Goal: Transaction & Acquisition: Purchase product/service

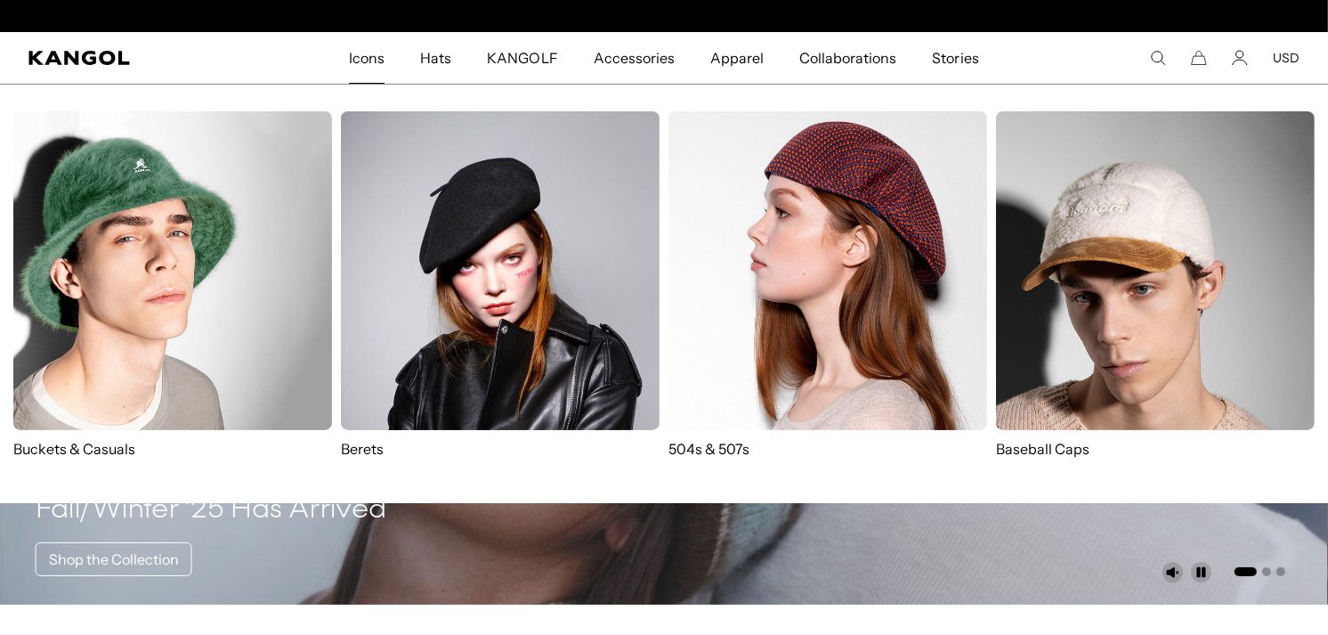
scroll to position [0, 367]
click at [202, 305] on img at bounding box center [172, 270] width 319 height 319
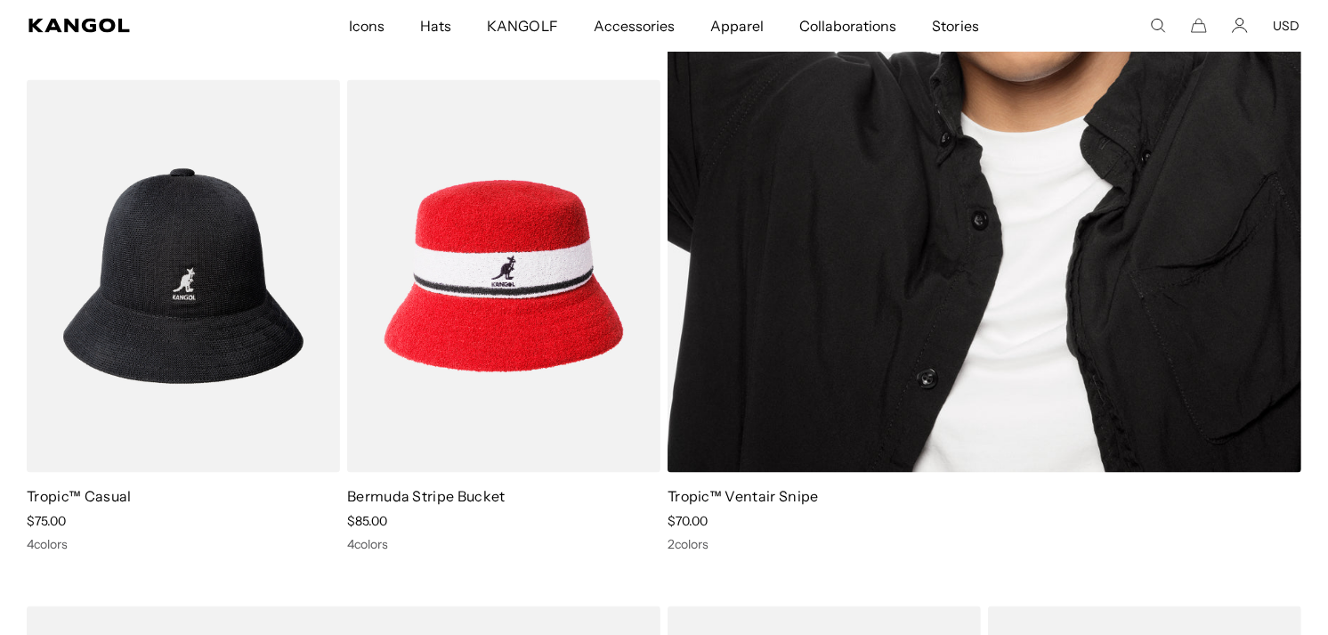
click at [957, 276] on img at bounding box center [985, 27] width 634 height 894
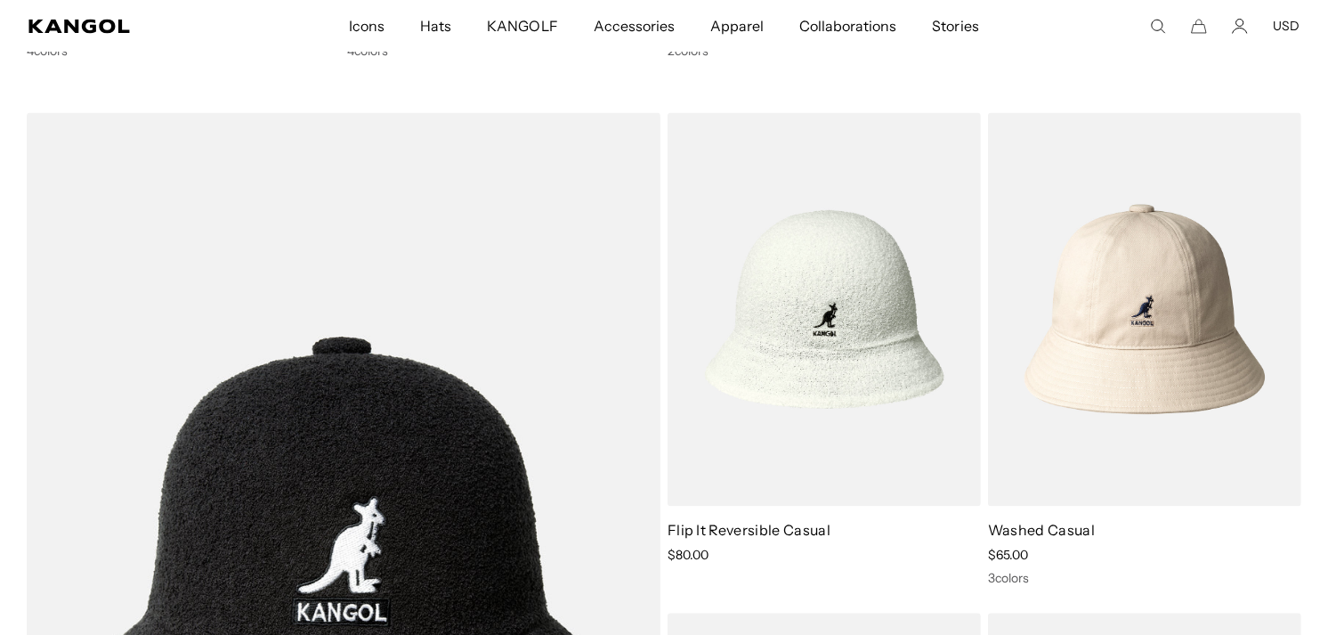
scroll to position [0, 367]
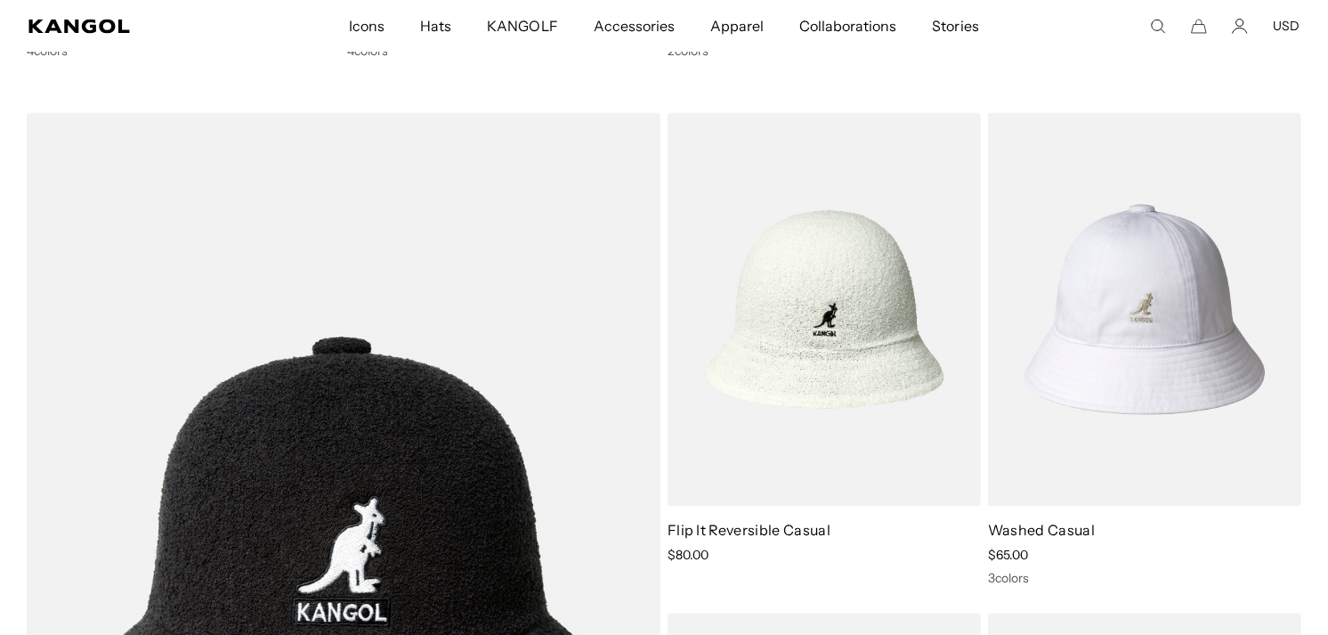
click at [1189, 325] on img at bounding box center [1144, 309] width 313 height 394
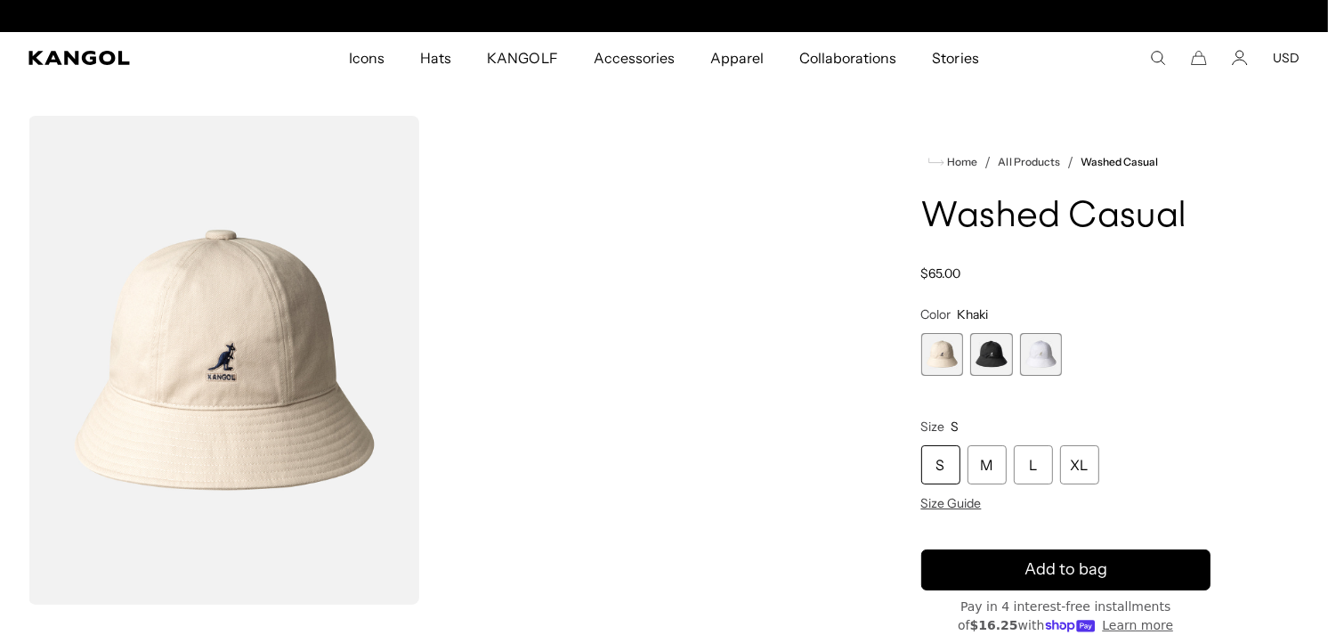
scroll to position [0, 367]
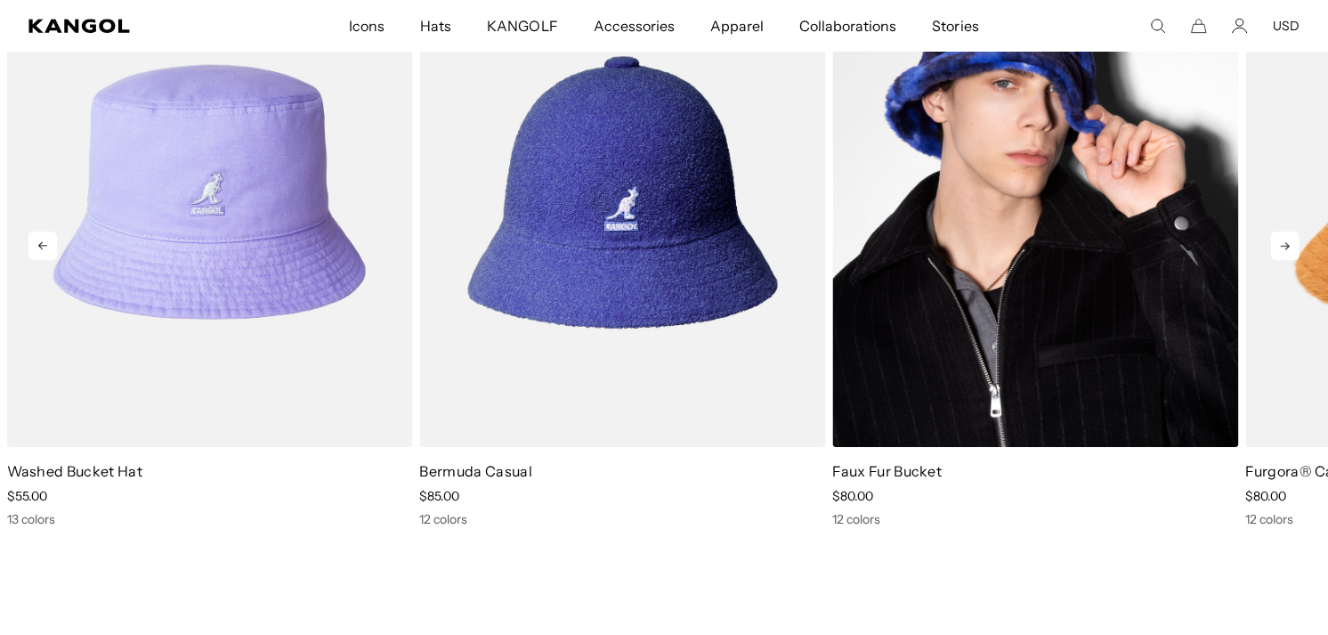
scroll to position [5045, 0]
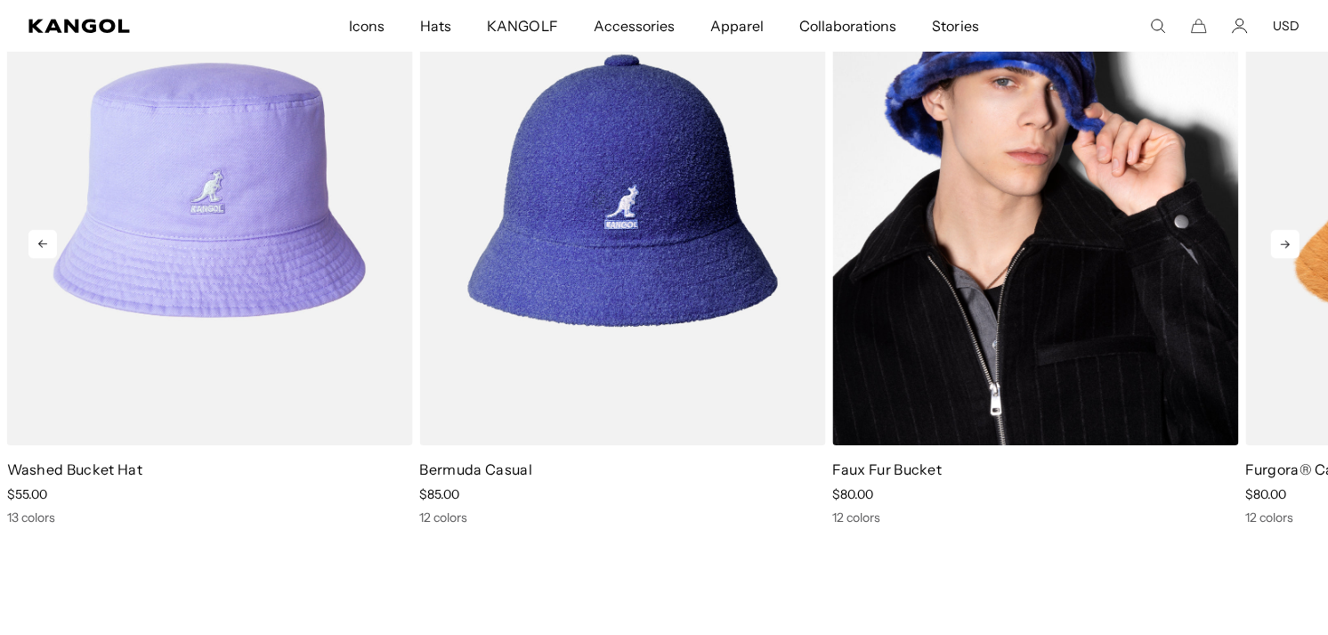
click at [977, 265] on img "3 of 10" at bounding box center [1036, 189] width 406 height 509
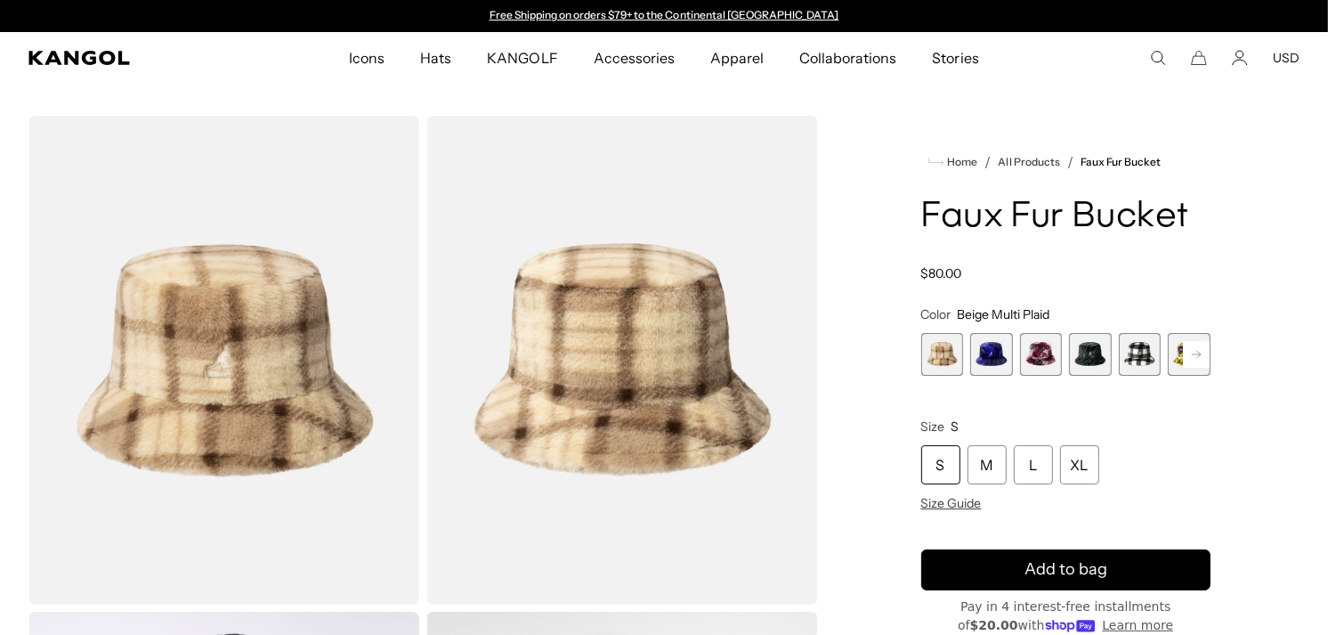
click at [1198, 352] on icon at bounding box center [1196, 354] width 9 height 7
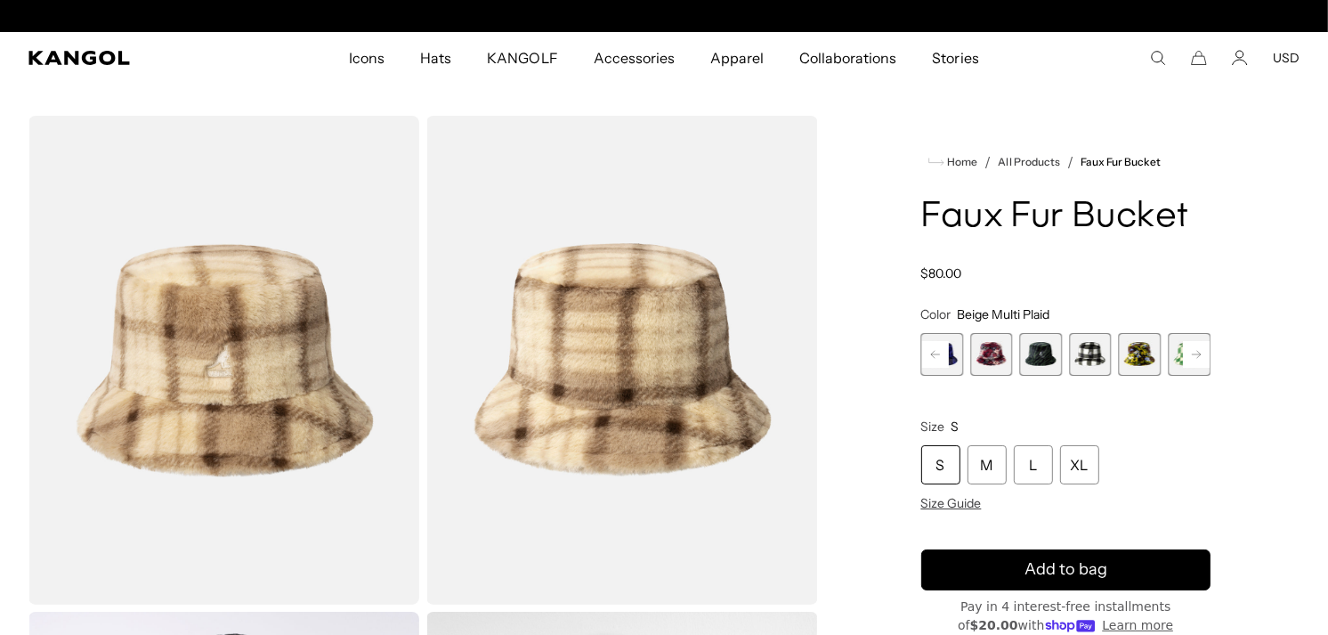
scroll to position [0, 367]
click at [1161, 353] on span "6 of 12" at bounding box center [1140, 354] width 43 height 43
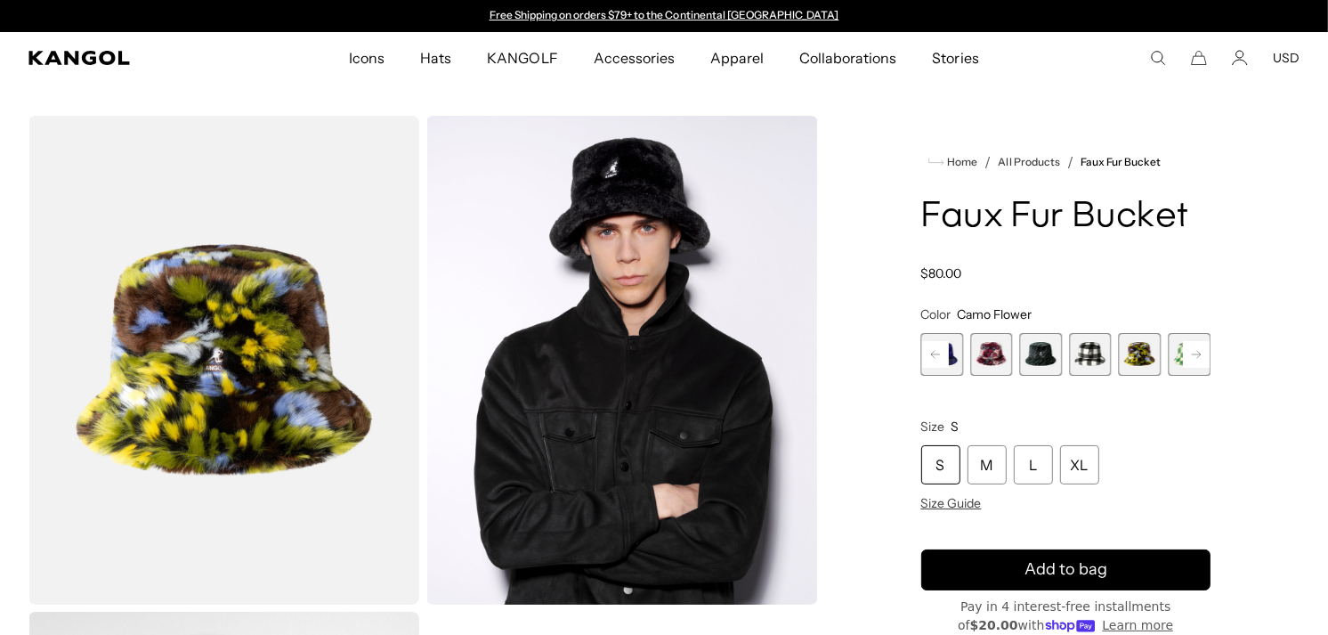
click at [1196, 353] on rect at bounding box center [1196, 354] width 27 height 27
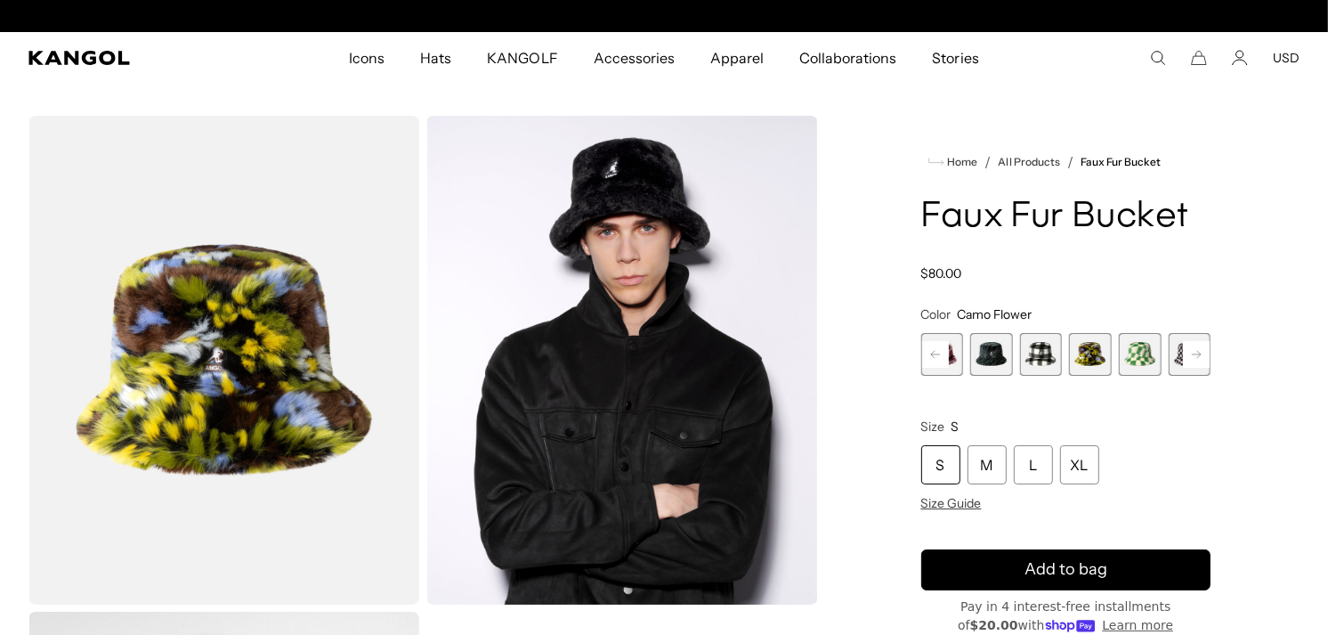
scroll to position [0, 367]
click at [1196, 354] on rect at bounding box center [1196, 354] width 27 height 27
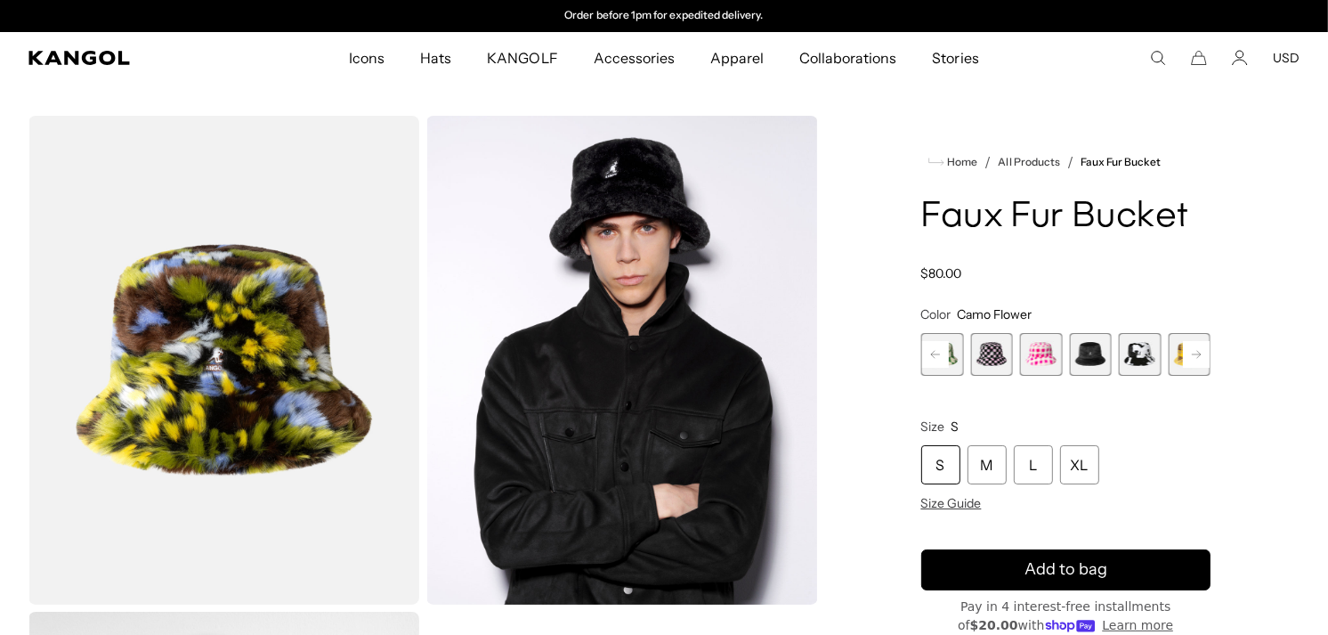
click at [1196, 354] on div "Previous Next Beige Multi Plaid Variant sold out or unavailable Blue Iridescent…" at bounding box center [1067, 354] width 290 height 43
click at [1196, 354] on span "12 of 12" at bounding box center [1190, 354] width 43 height 43
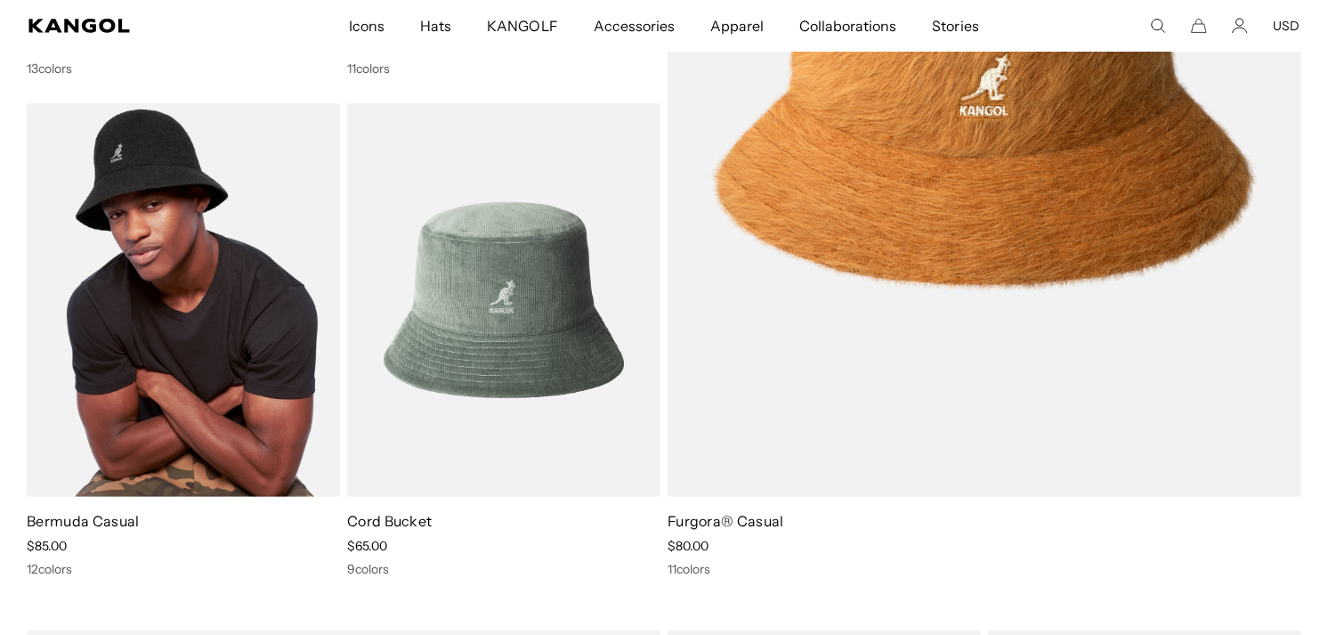
scroll to position [0, 367]
click at [223, 287] on img at bounding box center [183, 300] width 313 height 394
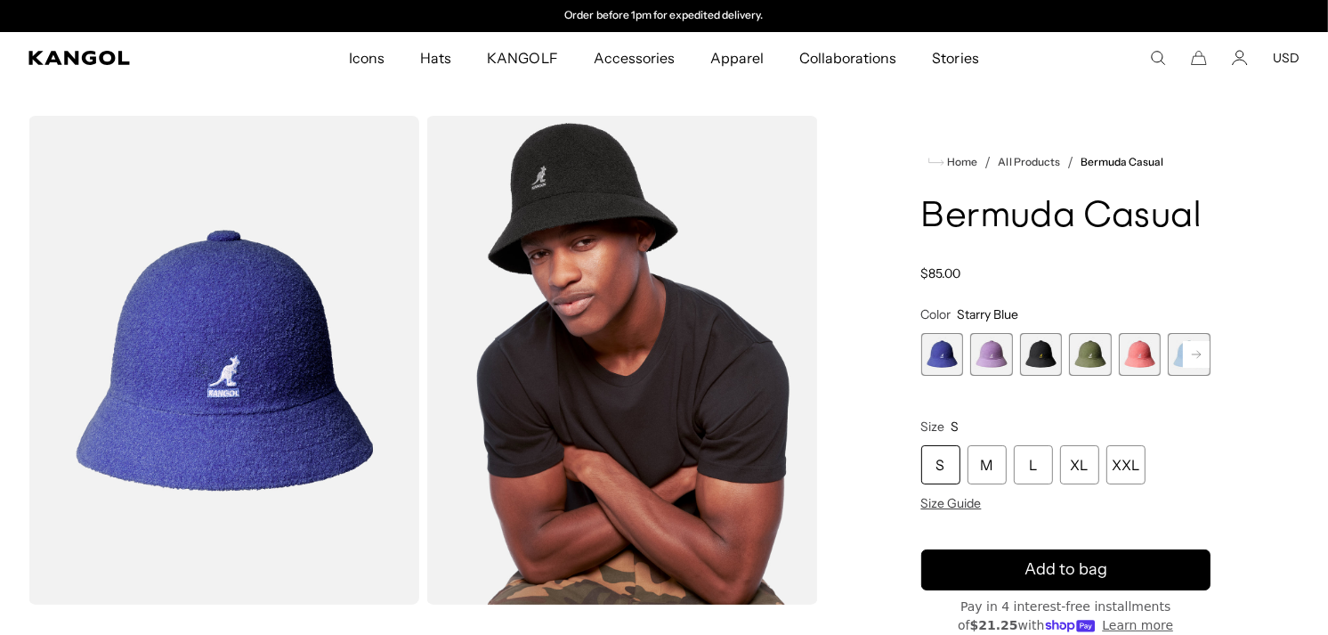
click at [1203, 354] on rect at bounding box center [1196, 354] width 27 height 27
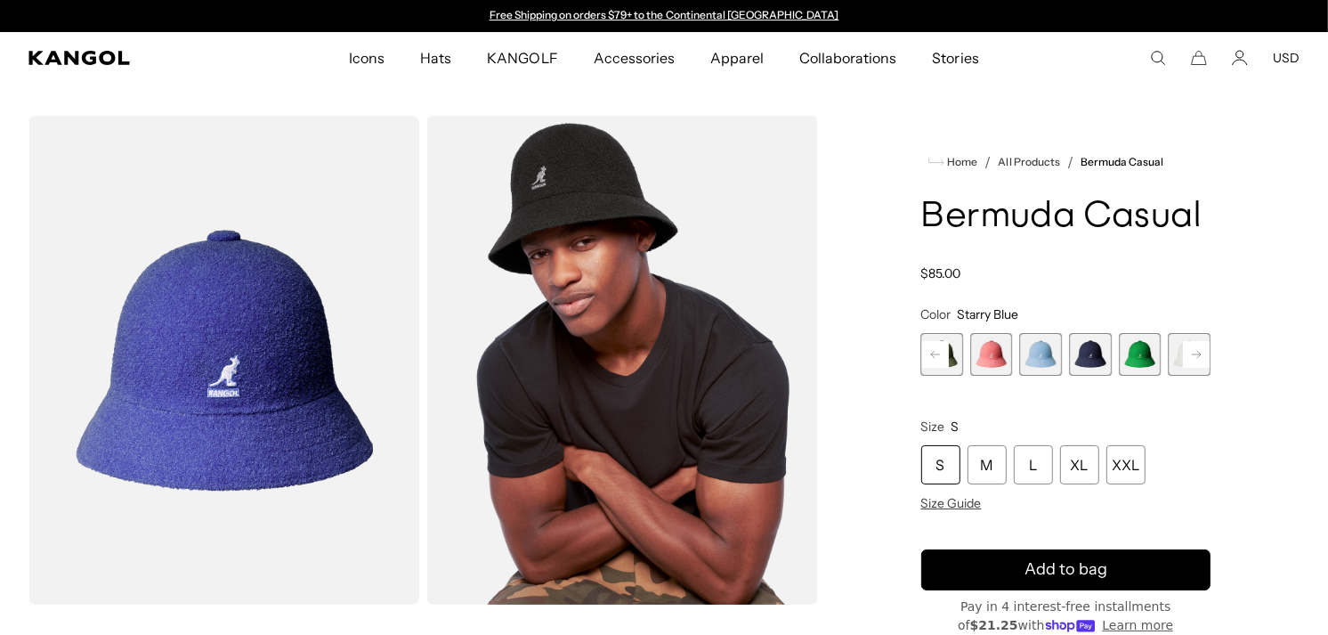
click at [1203, 354] on rect at bounding box center [1196, 354] width 27 height 27
click at [1203, 354] on span "12 of 12" at bounding box center [1190, 354] width 43 height 43
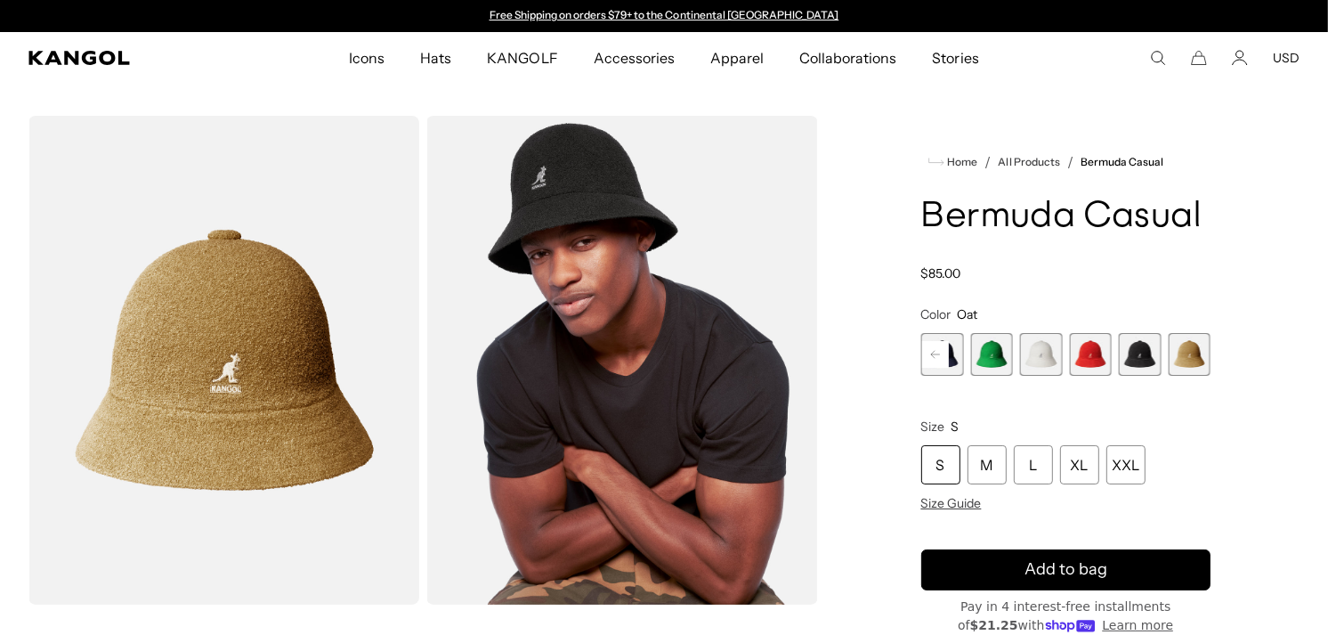
click at [1203, 354] on span "12 of 12" at bounding box center [1190, 354] width 43 height 43
click at [1145, 358] on span "11 of 12" at bounding box center [1140, 354] width 43 height 43
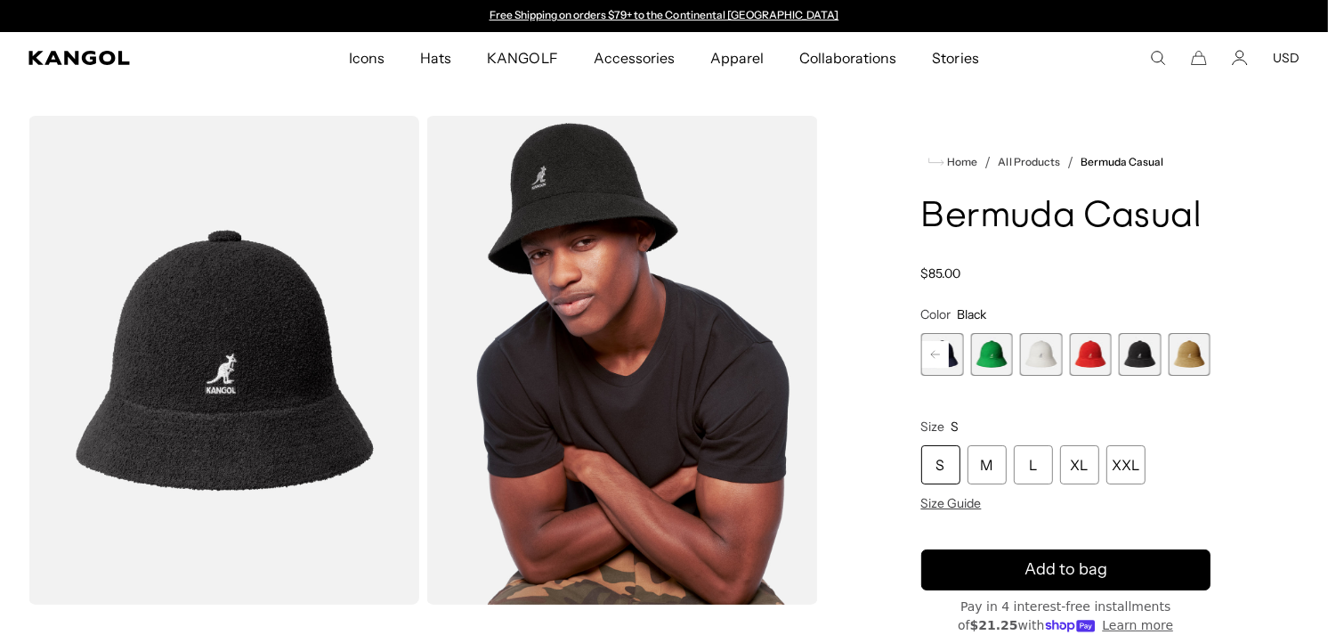
click at [981, 344] on span "8 of 12" at bounding box center [992, 354] width 43 height 43
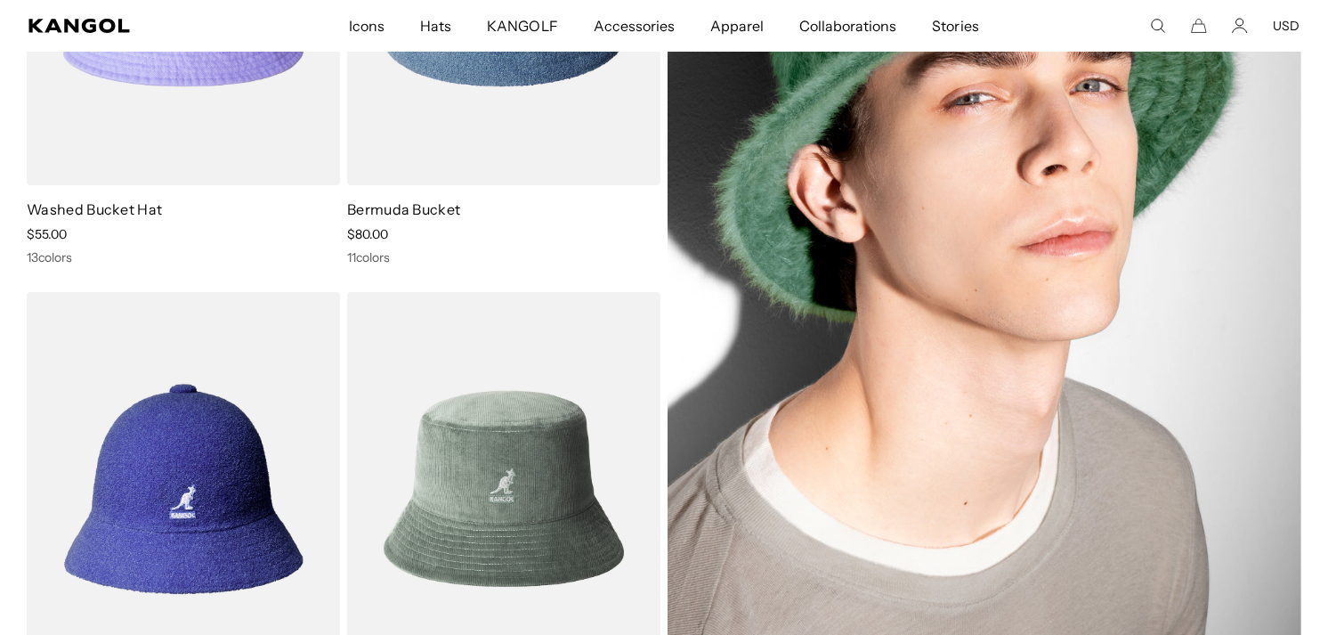
scroll to position [395, 0]
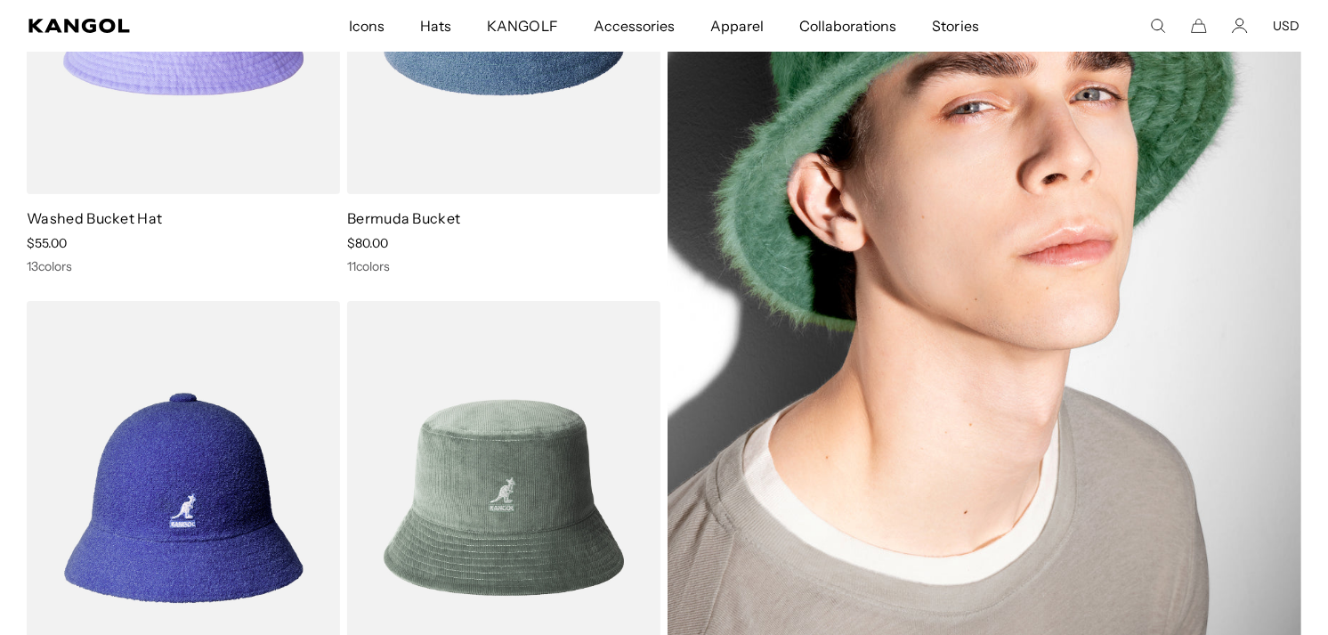
click at [966, 348] on img at bounding box center [985, 248] width 634 height 894
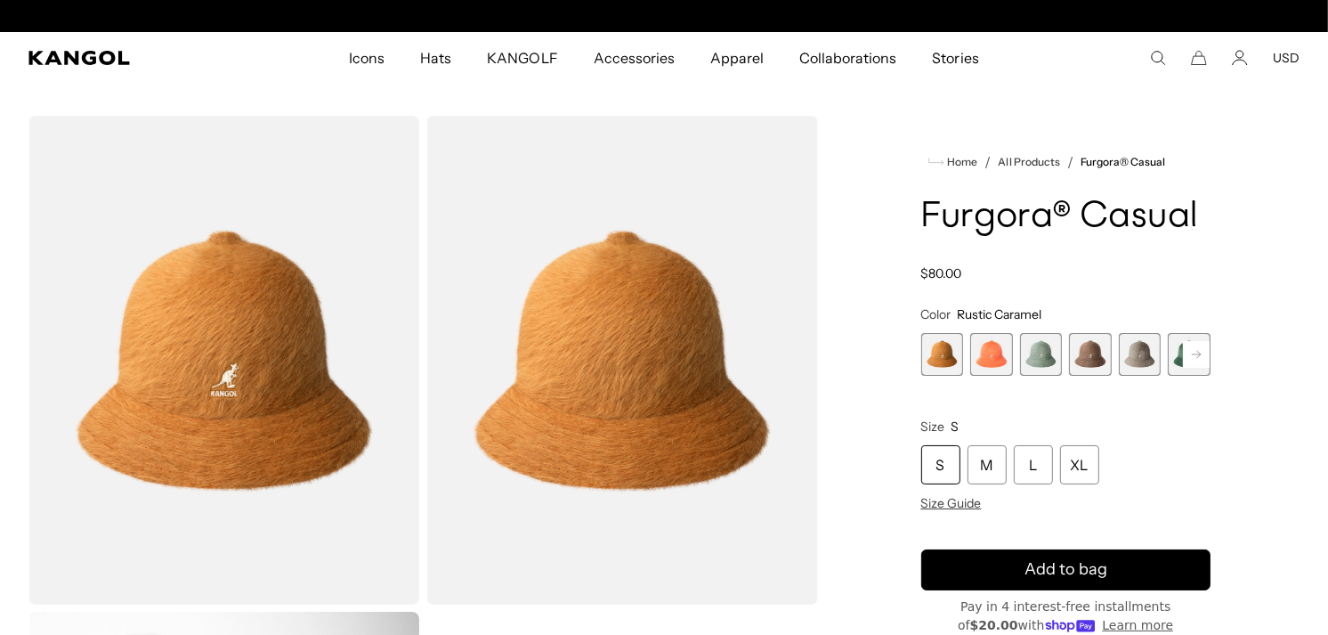
scroll to position [0, 367]
click at [1194, 359] on rect at bounding box center [1196, 354] width 27 height 27
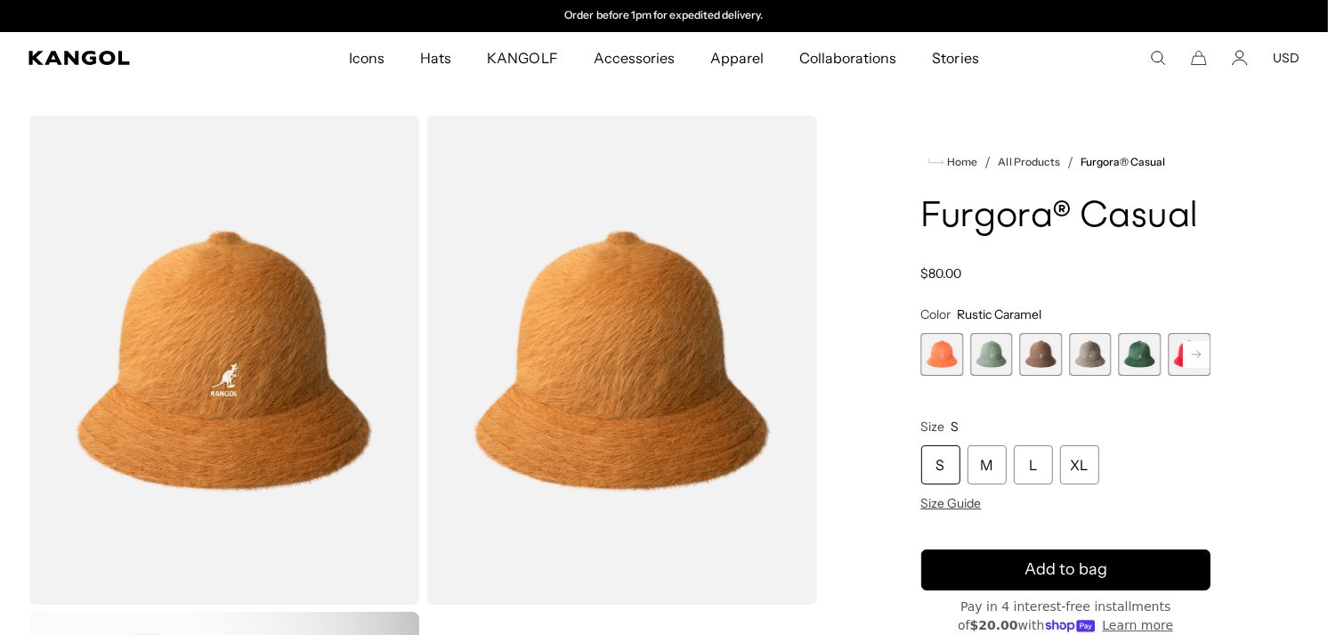
click at [1194, 359] on rect at bounding box center [1196, 354] width 27 height 27
click at [1197, 356] on rect at bounding box center [1196, 354] width 27 height 27
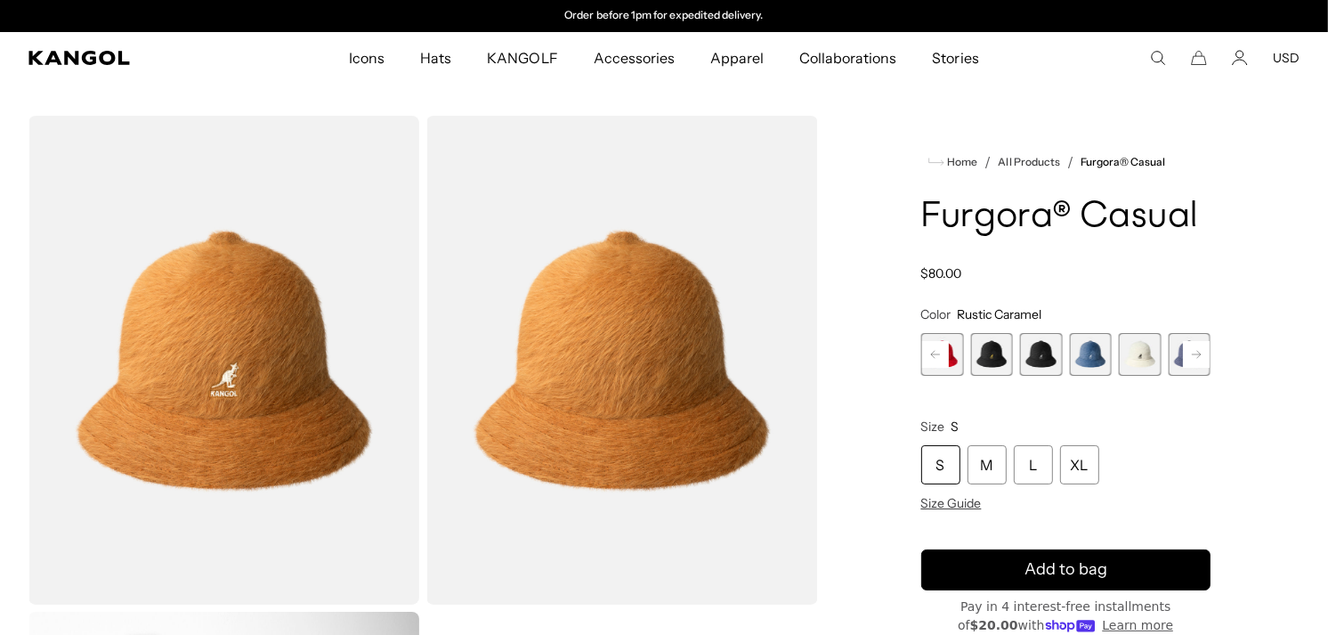
click at [1197, 356] on div "Previous Next Rustic Caramel Variant sold out or unavailable Coral Flame Varian…" at bounding box center [1067, 354] width 290 height 43
click at [1197, 356] on span "12 of 12" at bounding box center [1190, 354] width 43 height 43
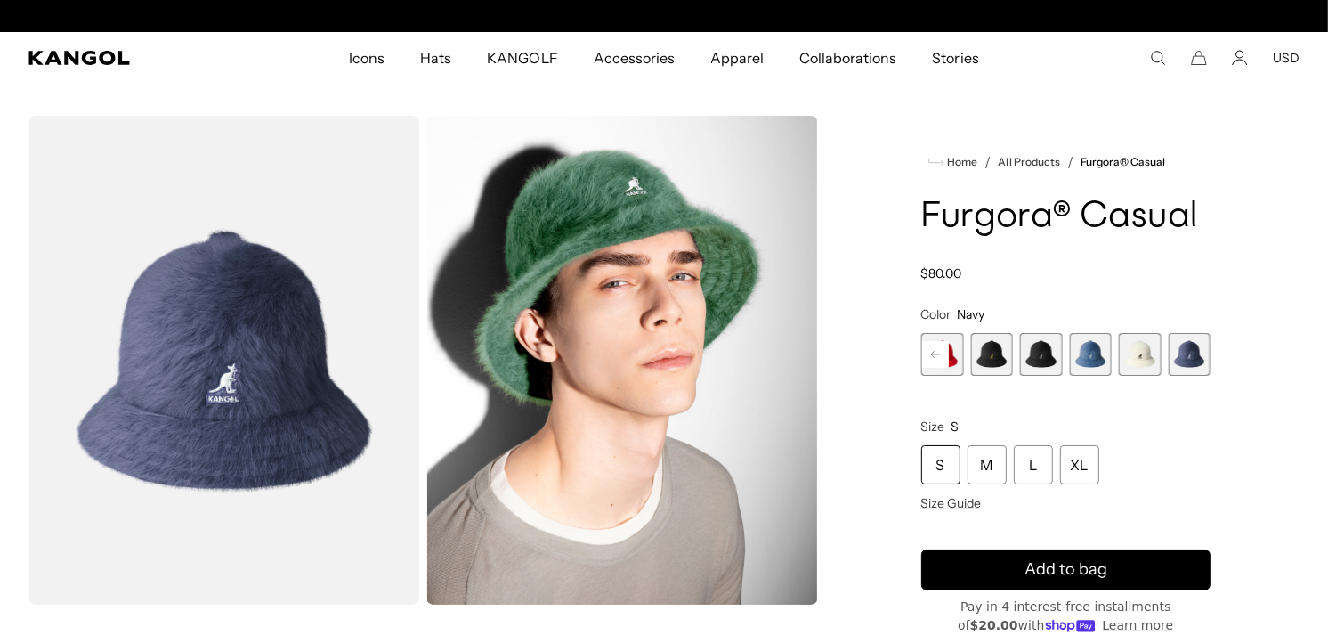
scroll to position [0, 367]
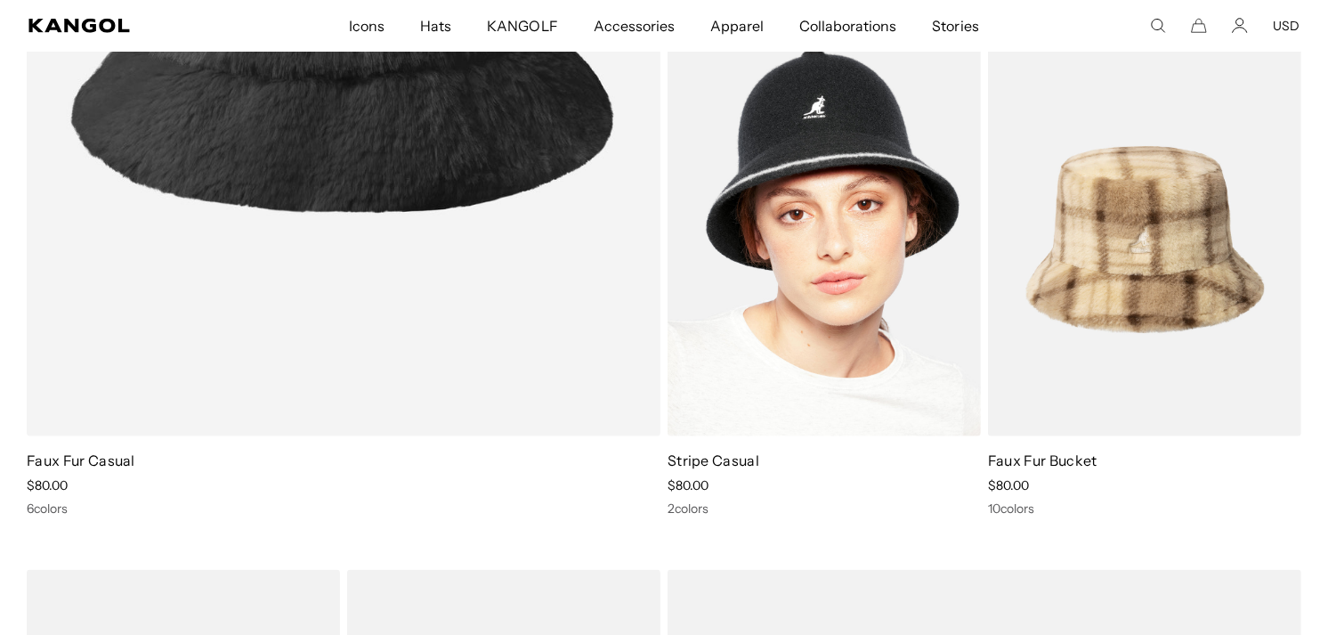
click at [780, 325] on img at bounding box center [824, 240] width 313 height 394
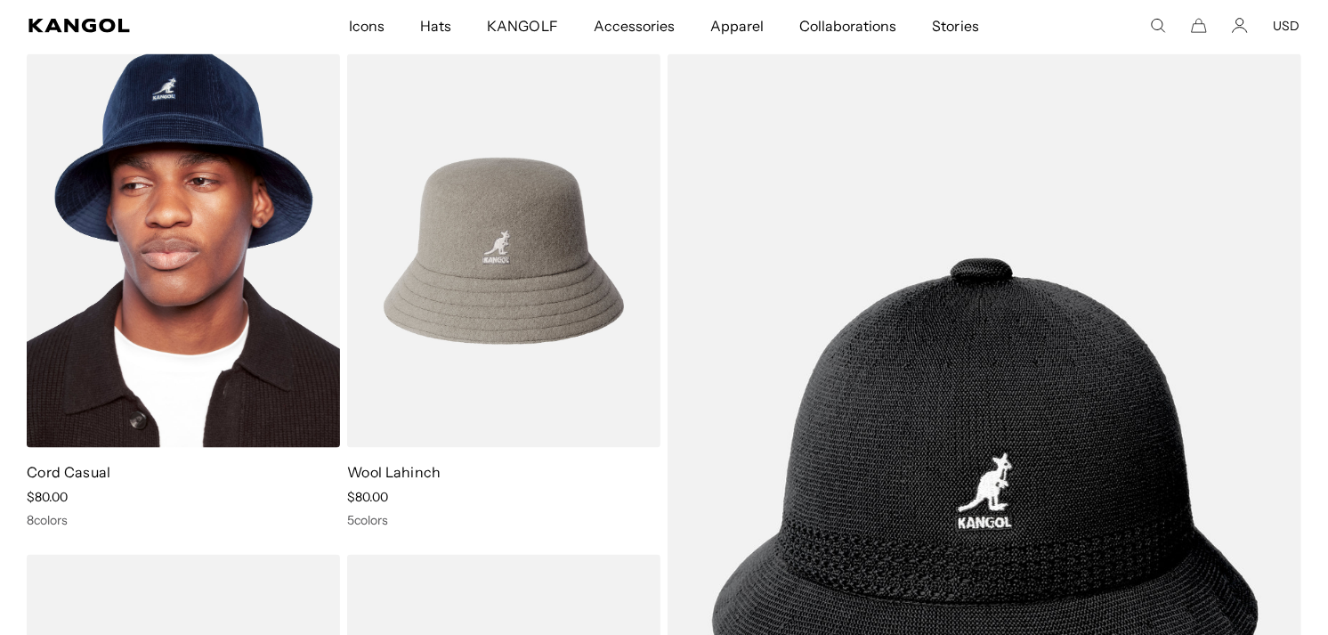
scroll to position [2211, 0]
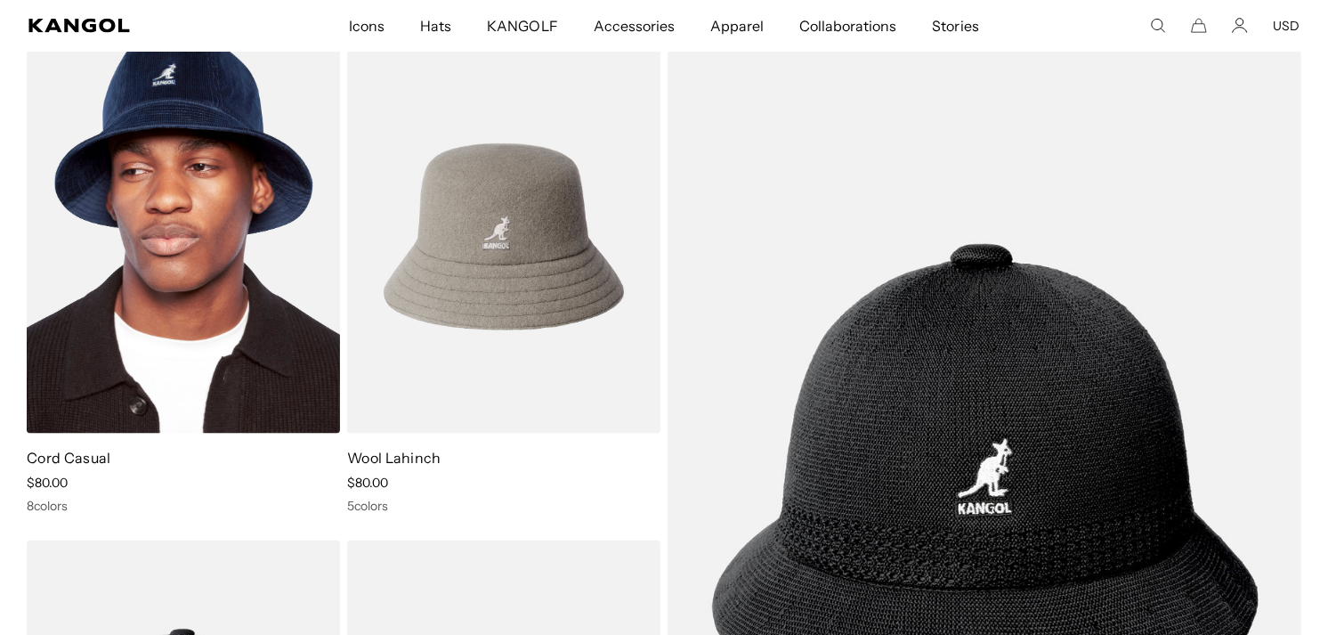
click at [248, 305] on img at bounding box center [183, 237] width 313 height 394
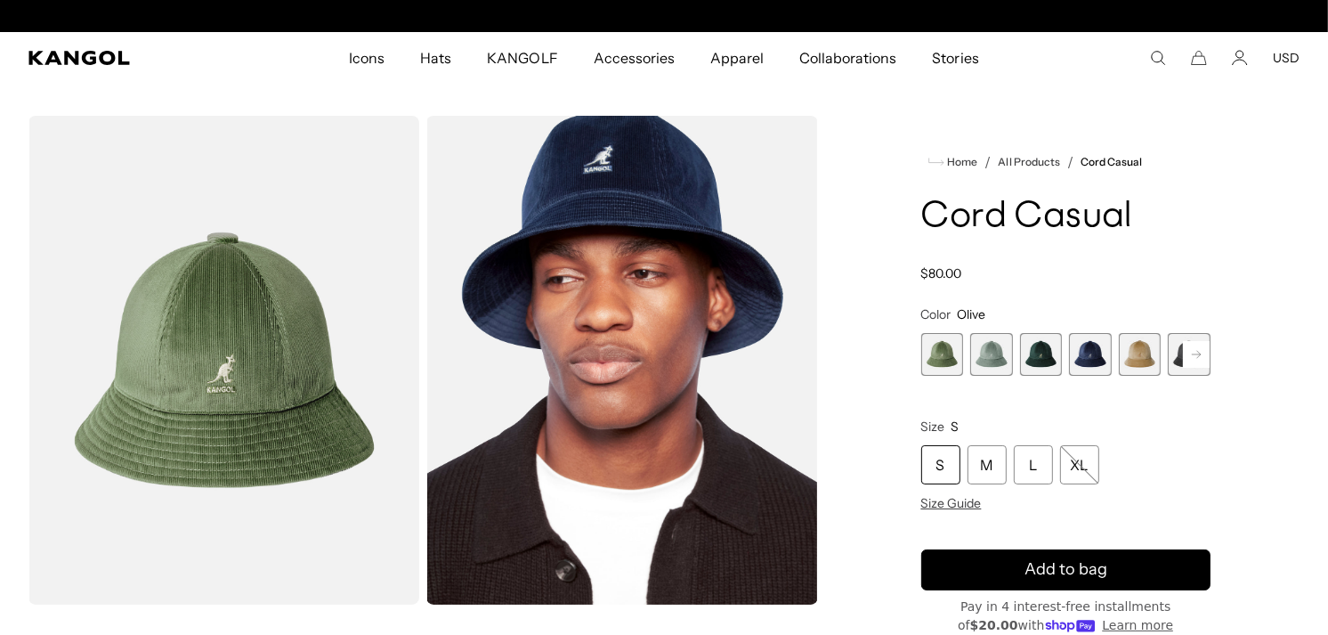
click at [1200, 356] on rect at bounding box center [1196, 354] width 27 height 27
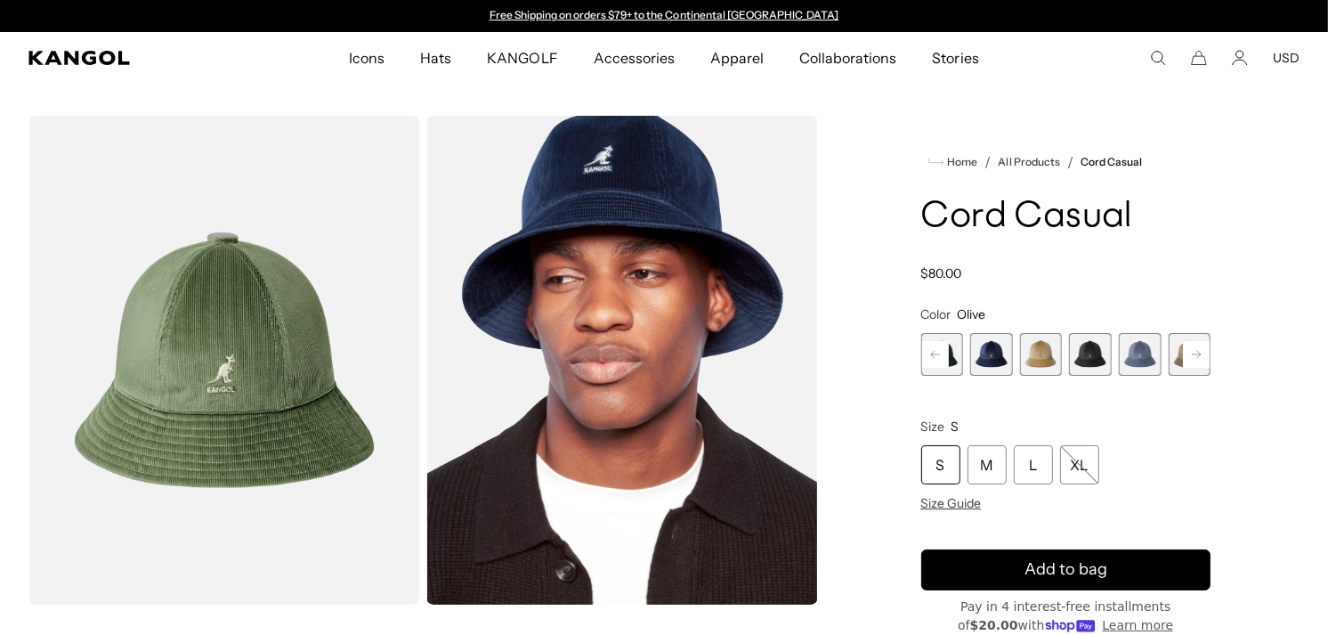
scroll to position [0, 367]
click at [1200, 356] on rect at bounding box center [1196, 354] width 27 height 27
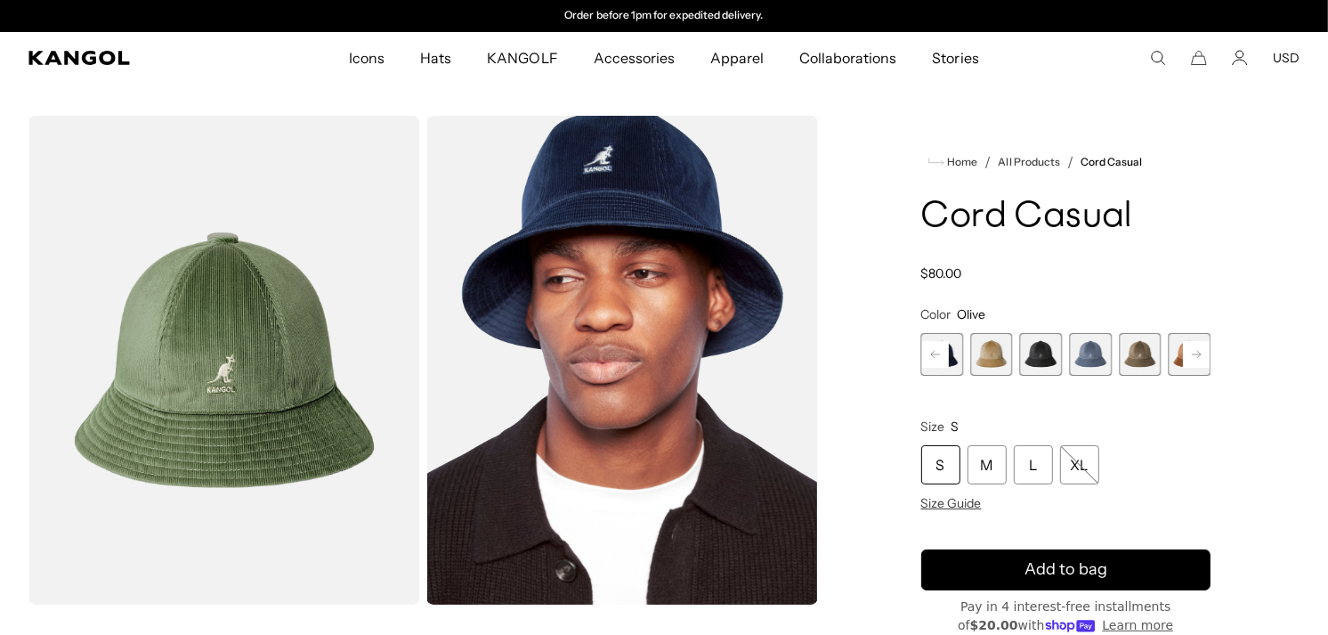
click at [1200, 356] on rect at bounding box center [1196, 354] width 27 height 27
click at [1200, 356] on span "9 of 9" at bounding box center [1190, 354] width 43 height 43
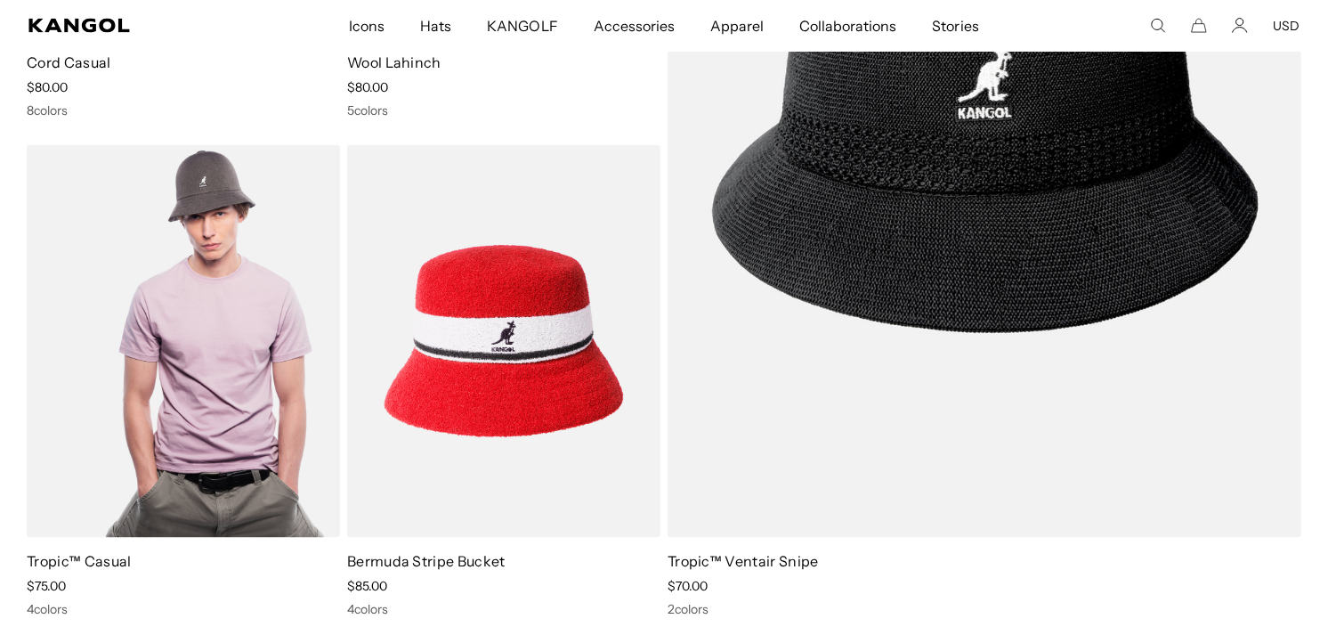
scroll to position [0, 367]
click at [203, 342] on img at bounding box center [183, 342] width 313 height 394
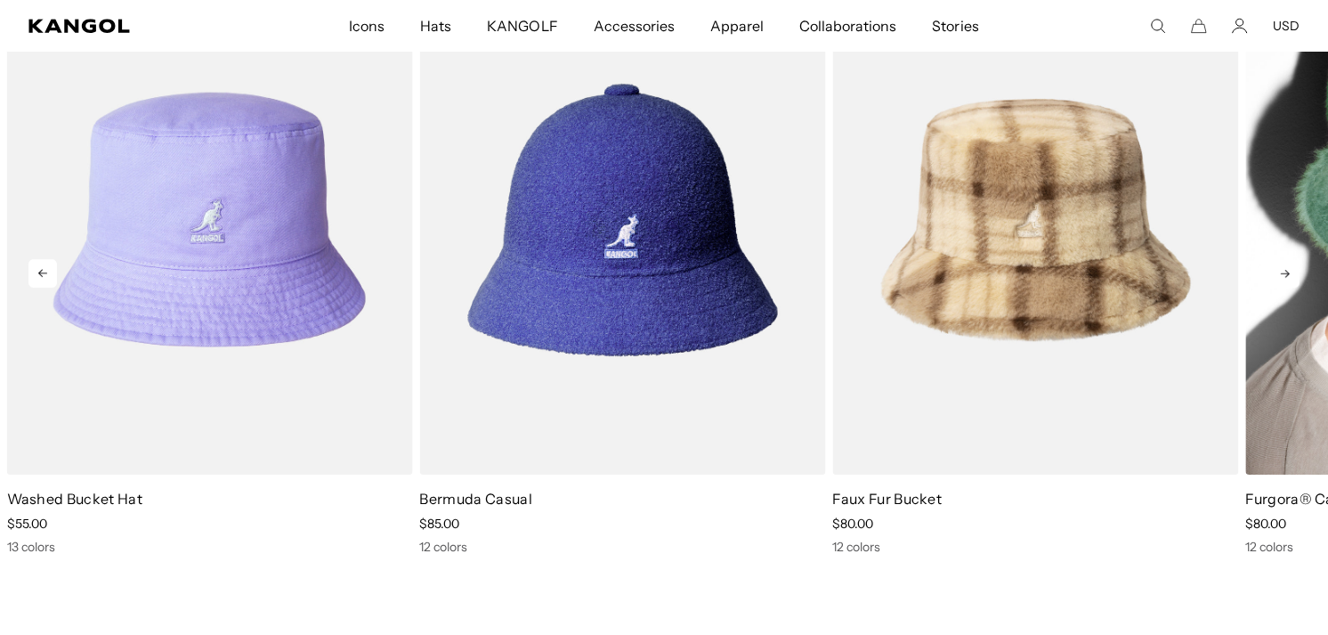
scroll to position [0, 367]
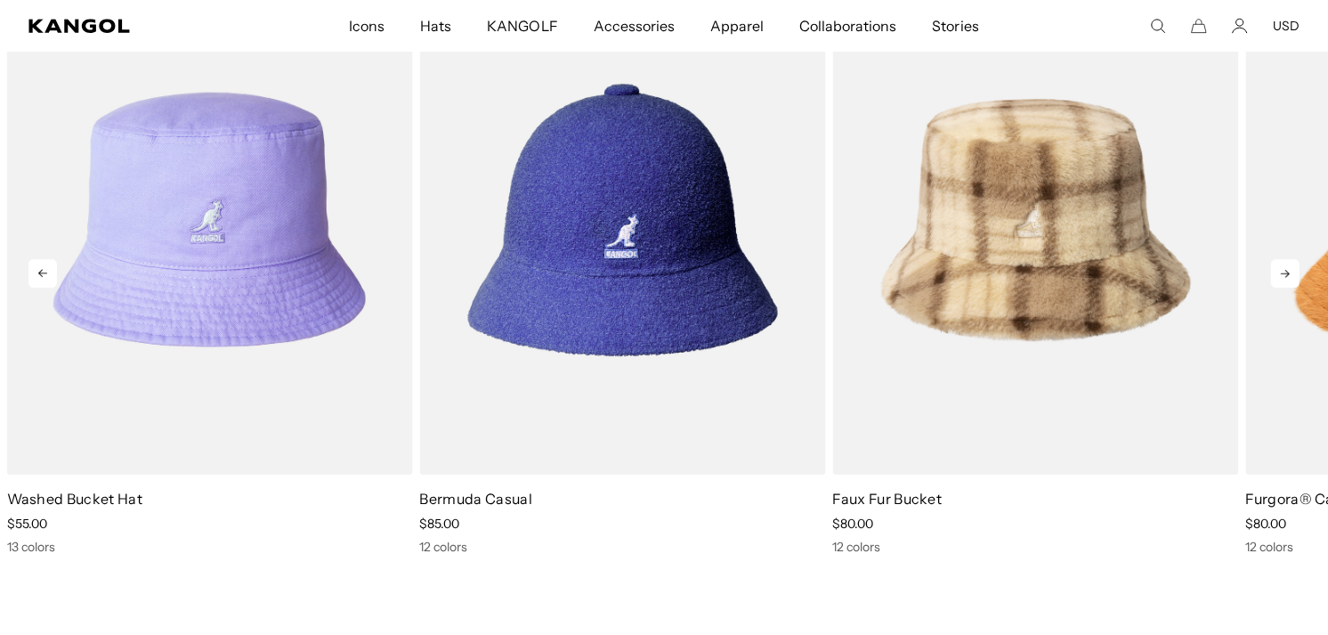
click at [1292, 269] on icon at bounding box center [1286, 273] width 28 height 28
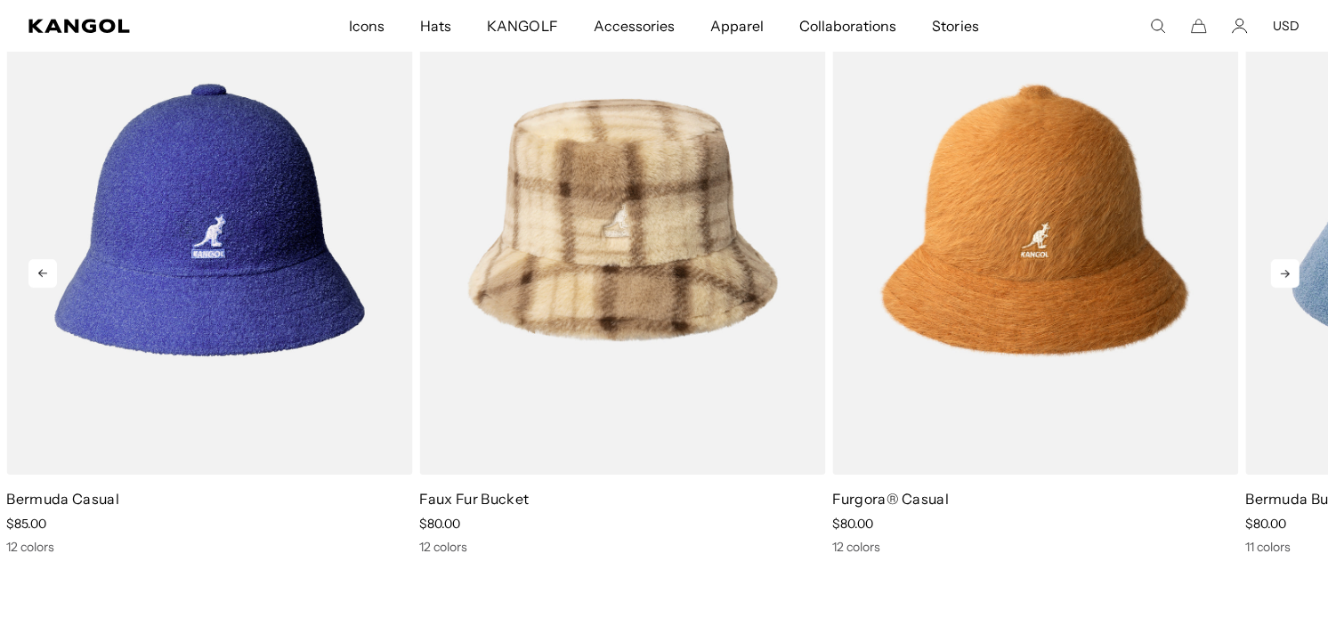
click at [1288, 268] on icon at bounding box center [1286, 273] width 28 height 28
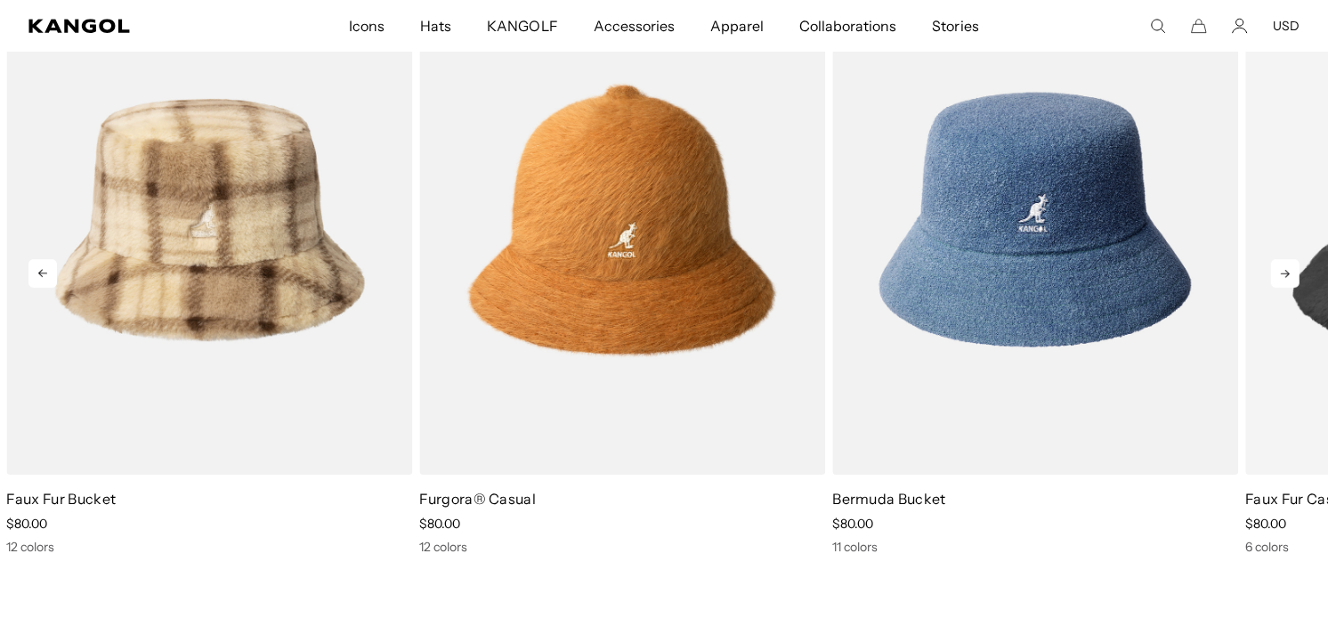
scroll to position [0, 0]
click at [1288, 268] on icon at bounding box center [1286, 273] width 28 height 28
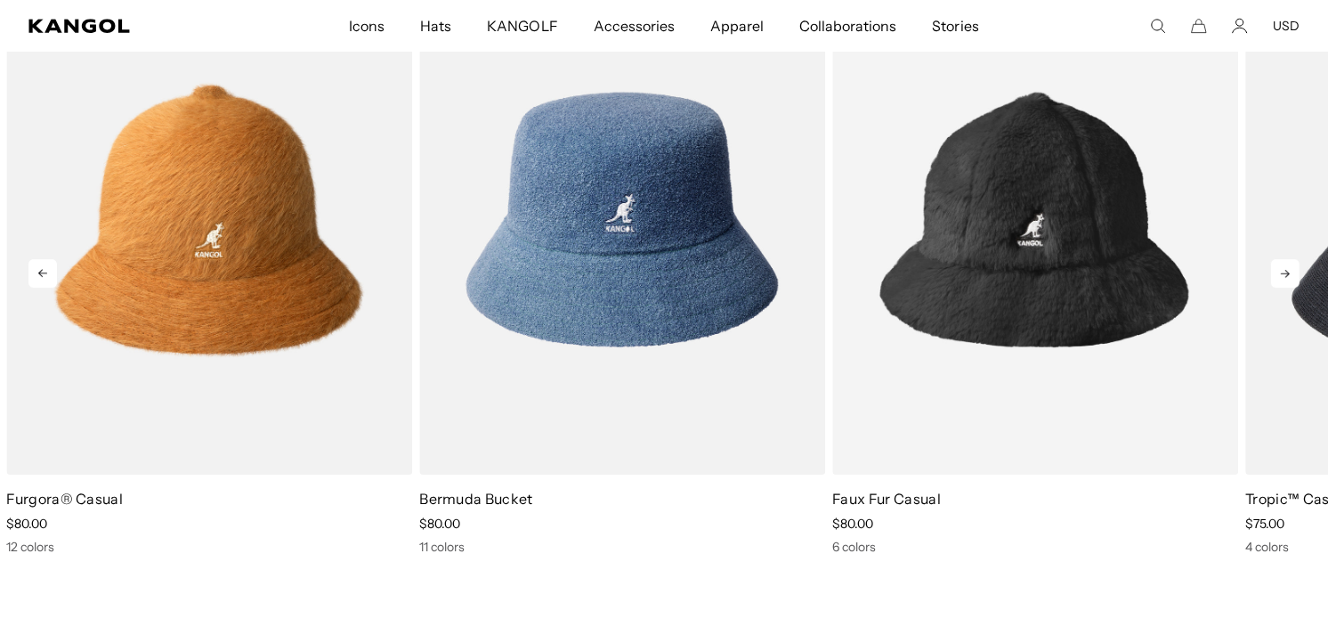
click at [1280, 269] on icon at bounding box center [1286, 273] width 28 height 28
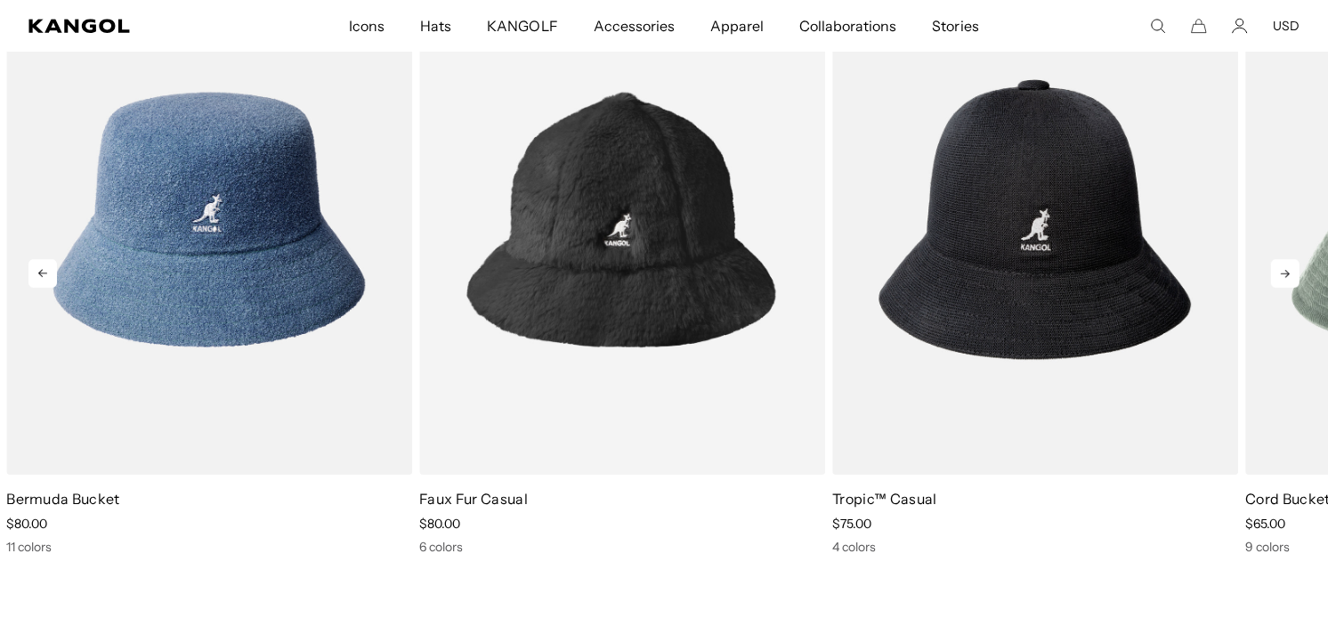
scroll to position [0, 367]
click at [1280, 269] on icon at bounding box center [1286, 273] width 28 height 28
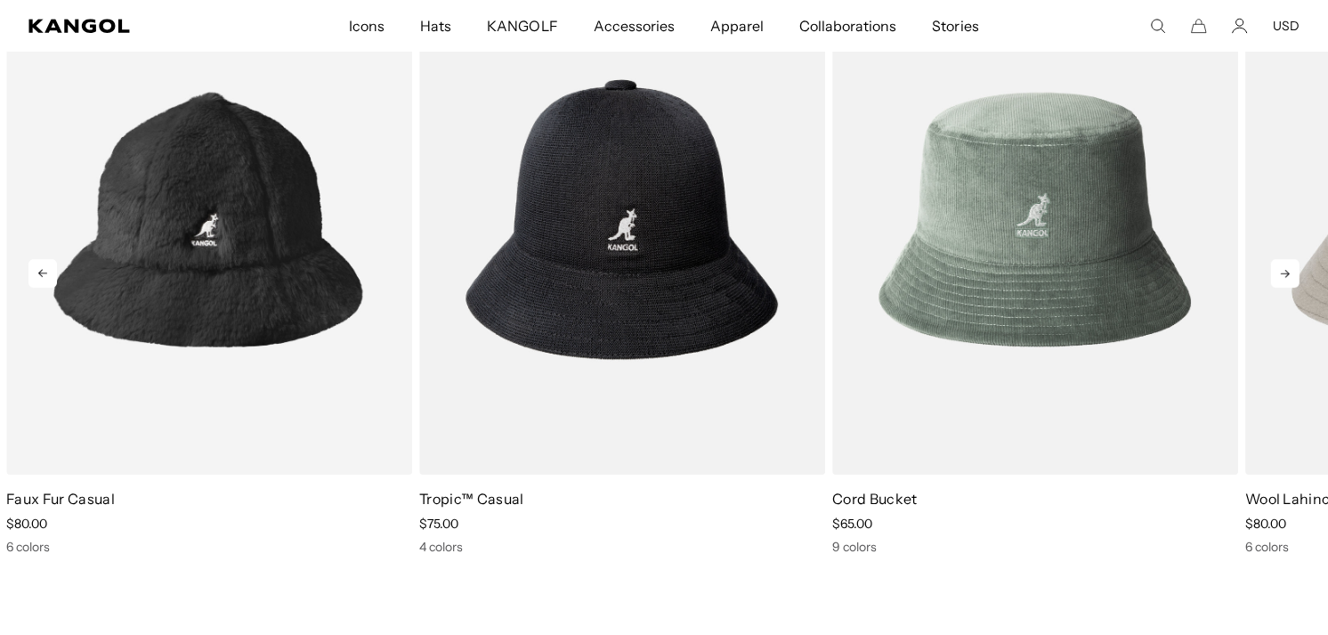
scroll to position [0, 0]
click at [1280, 269] on icon at bounding box center [1286, 273] width 28 height 28
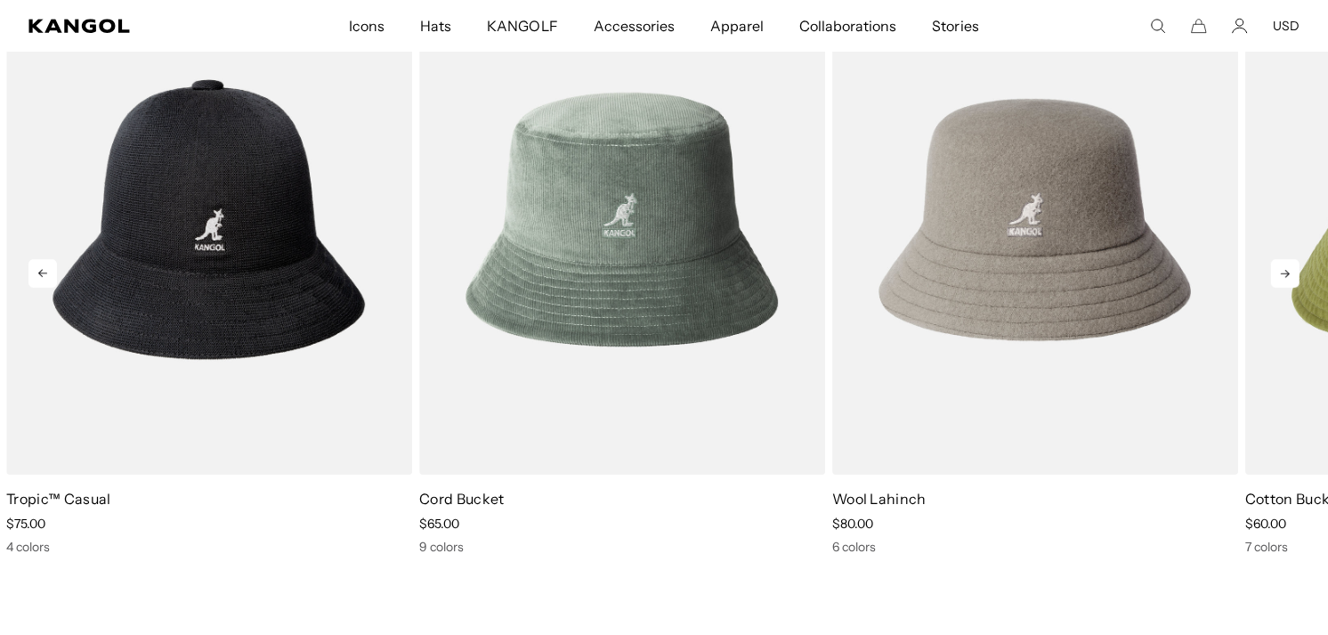
scroll to position [0, 367]
click at [1276, 263] on icon at bounding box center [1286, 273] width 28 height 28
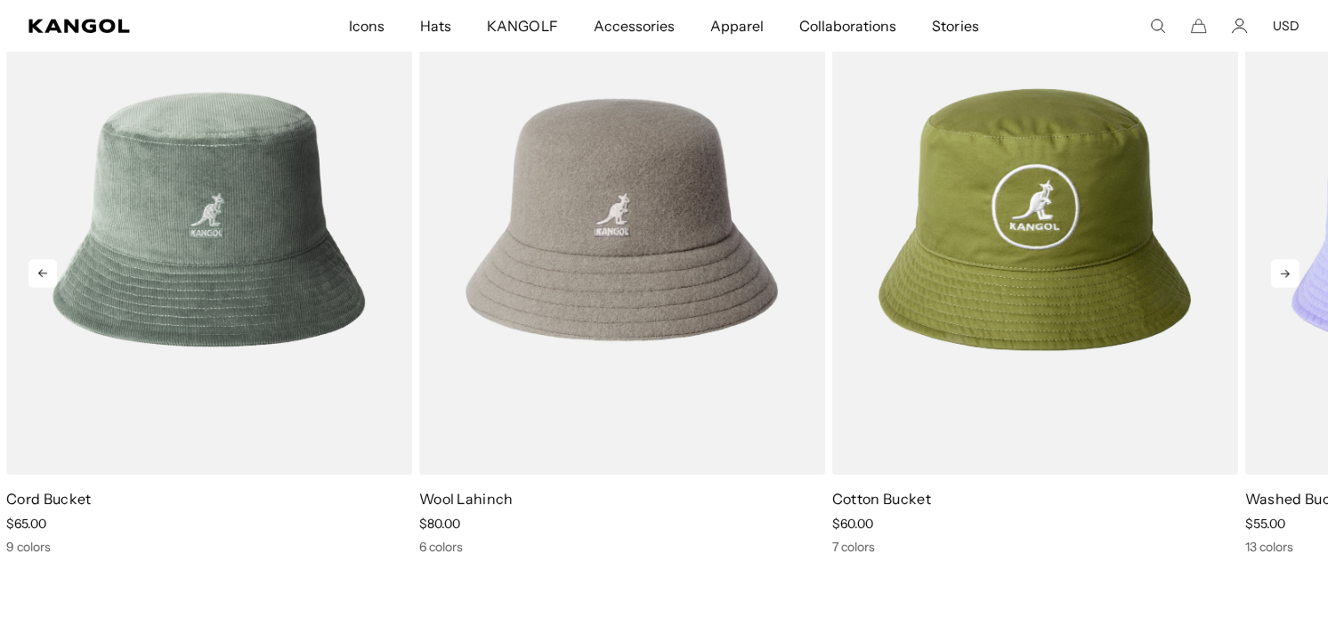
click at [1276, 263] on icon at bounding box center [1286, 273] width 28 height 28
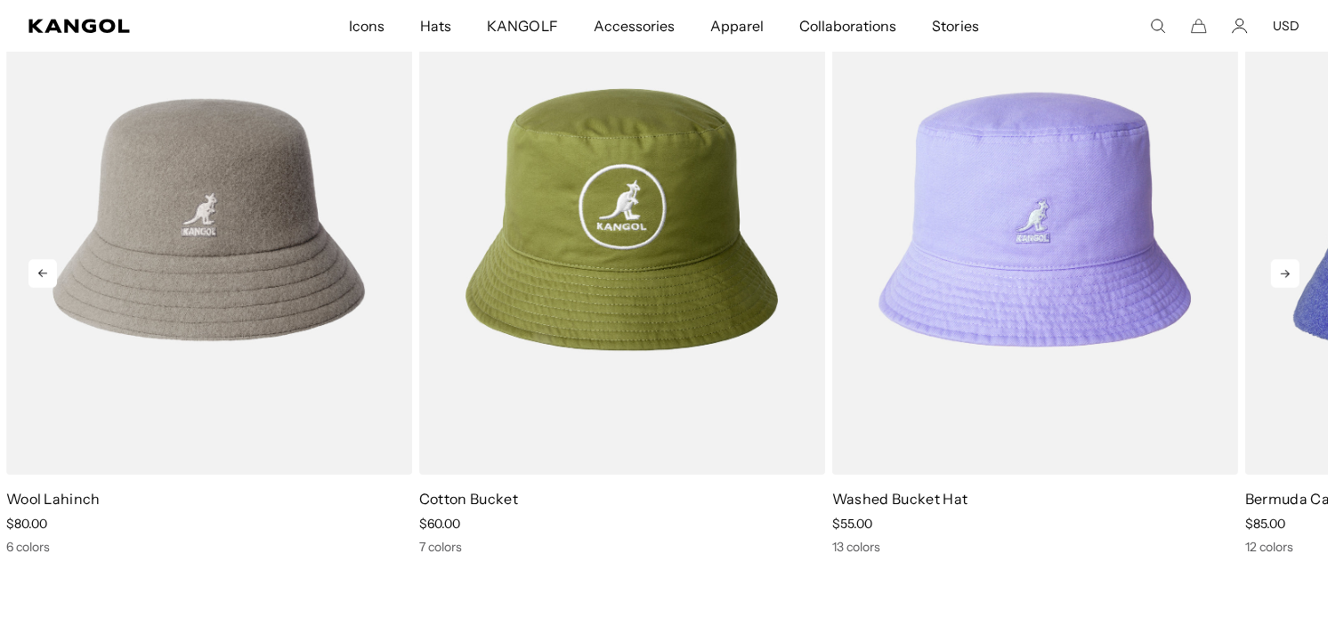
click at [1276, 263] on icon at bounding box center [1286, 273] width 28 height 28
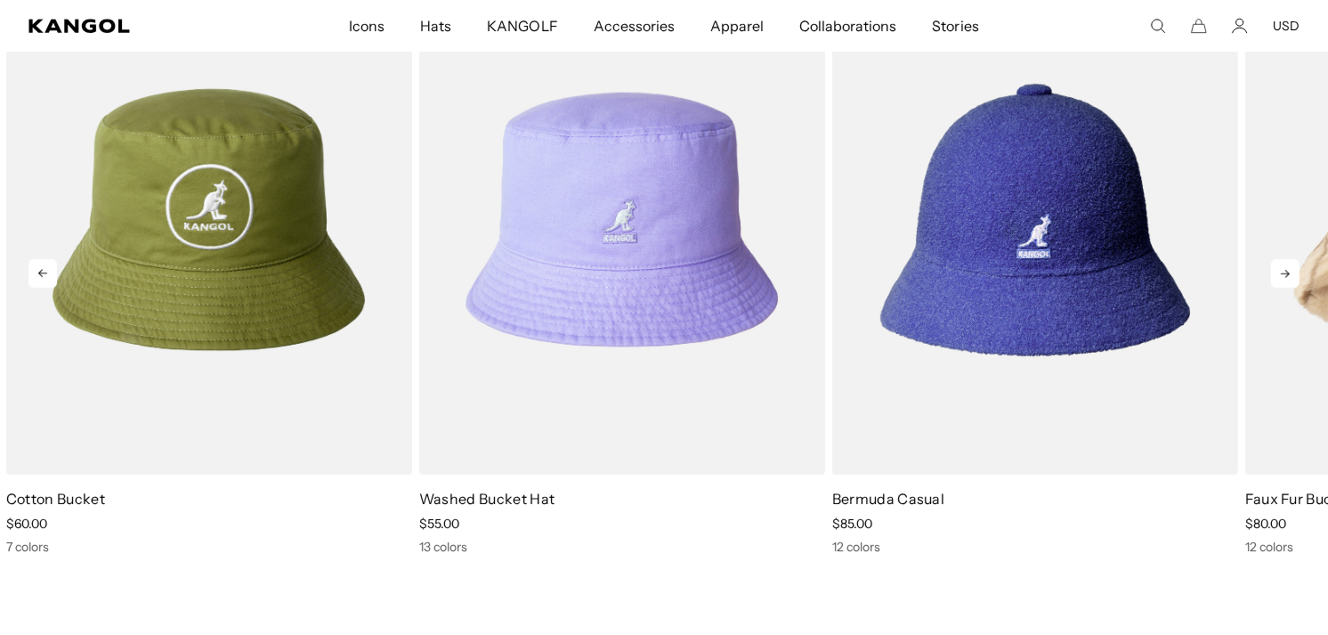
click at [1276, 263] on icon at bounding box center [1286, 273] width 28 height 28
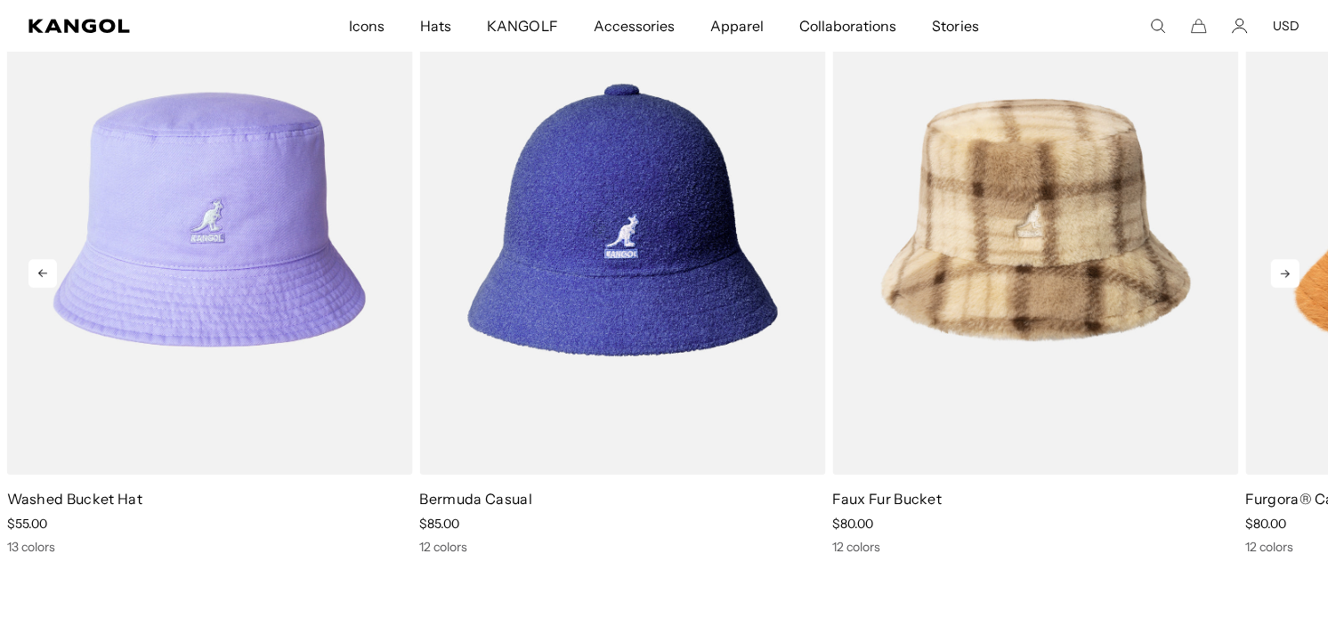
click at [1276, 263] on icon at bounding box center [1286, 273] width 28 height 28
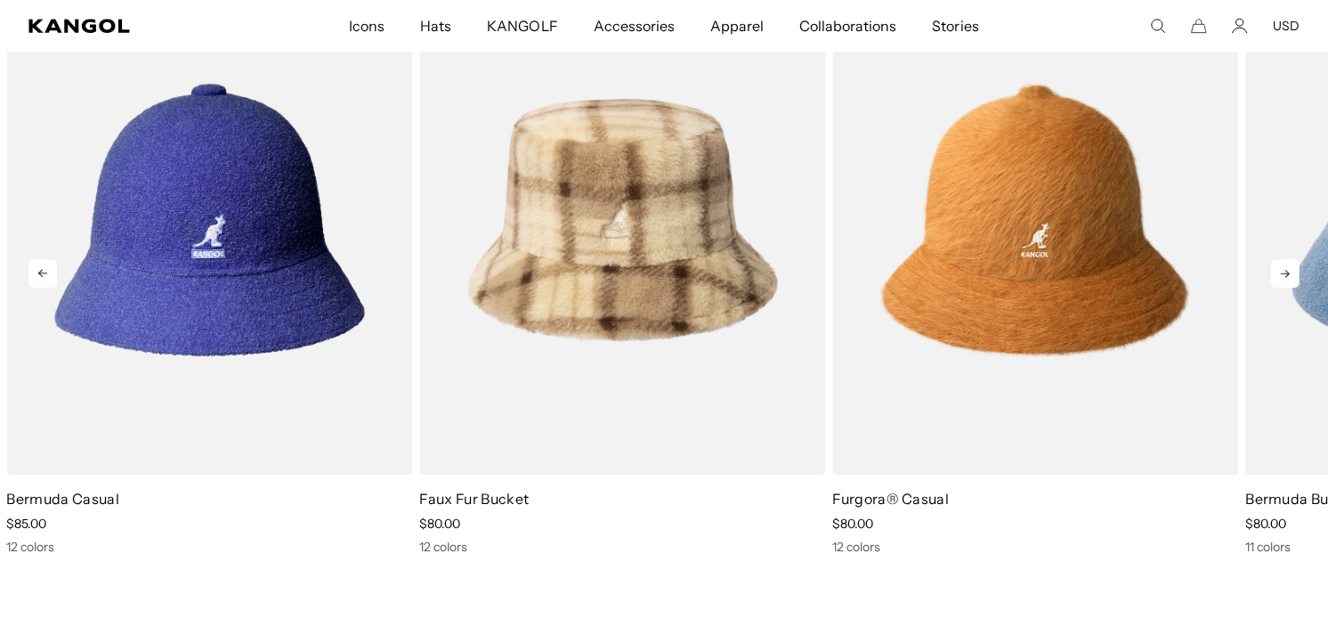
scroll to position [0, 367]
click at [1276, 263] on icon at bounding box center [1286, 273] width 28 height 28
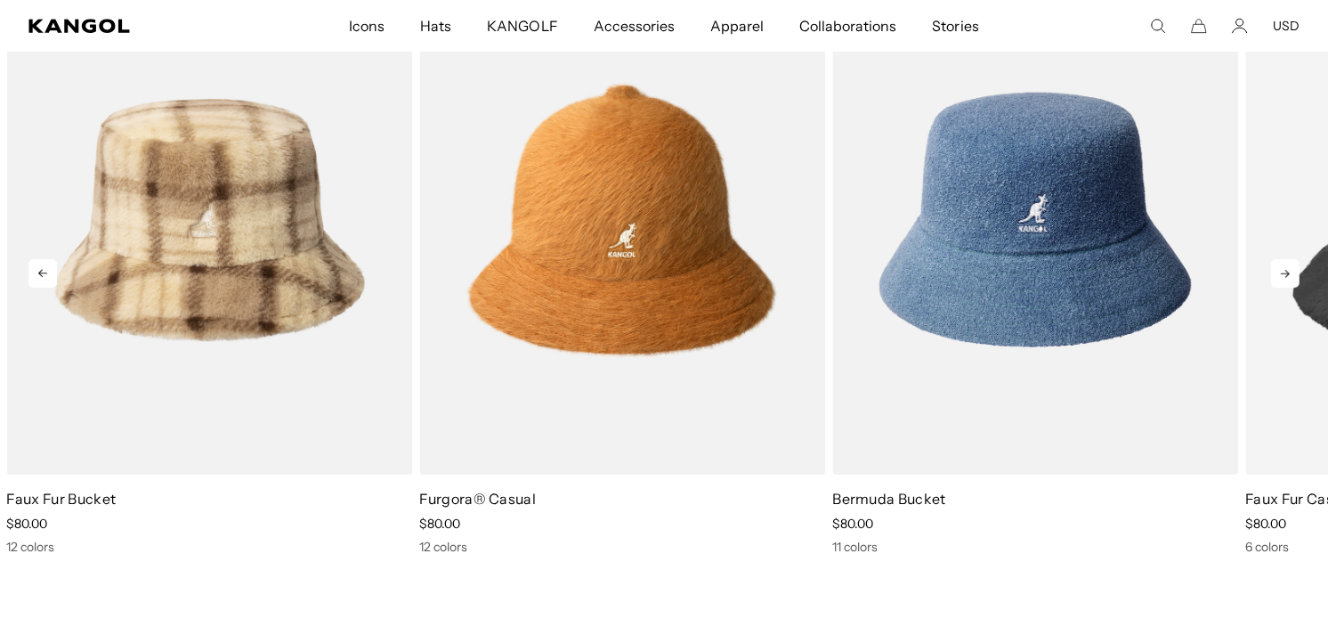
click at [1276, 263] on icon at bounding box center [1286, 273] width 28 height 28
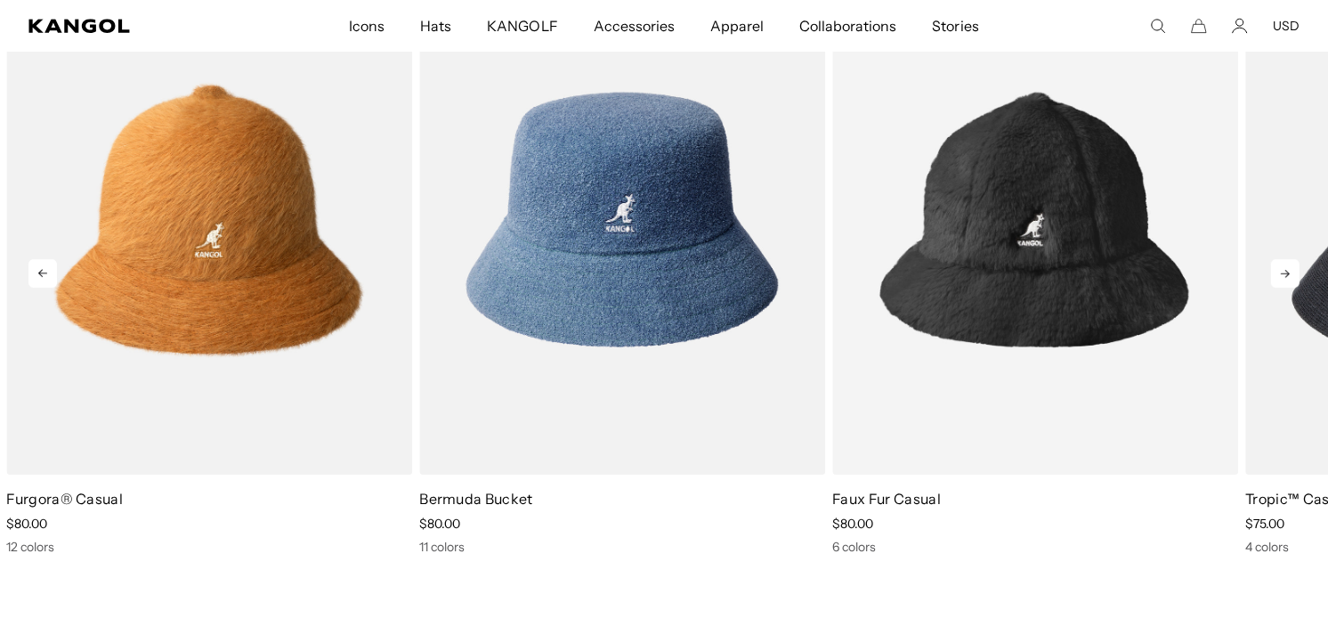
click at [1276, 263] on icon at bounding box center [1286, 273] width 28 height 28
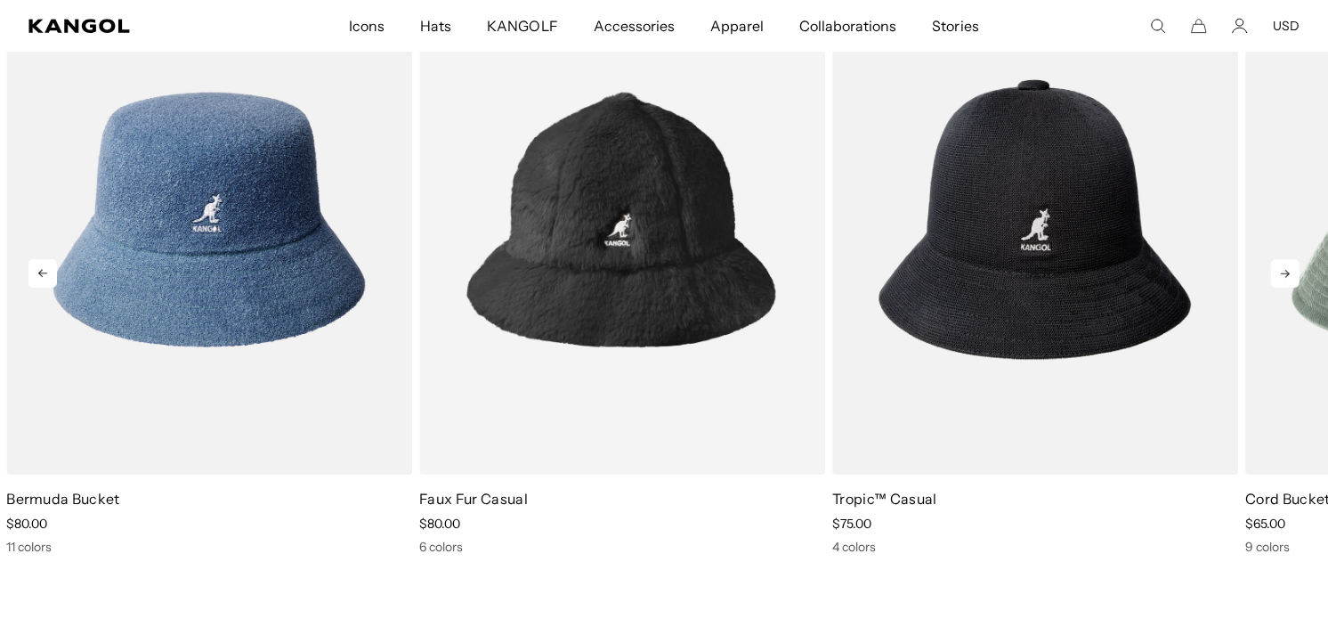
scroll to position [0, 0]
click at [1276, 263] on icon at bounding box center [1286, 273] width 28 height 28
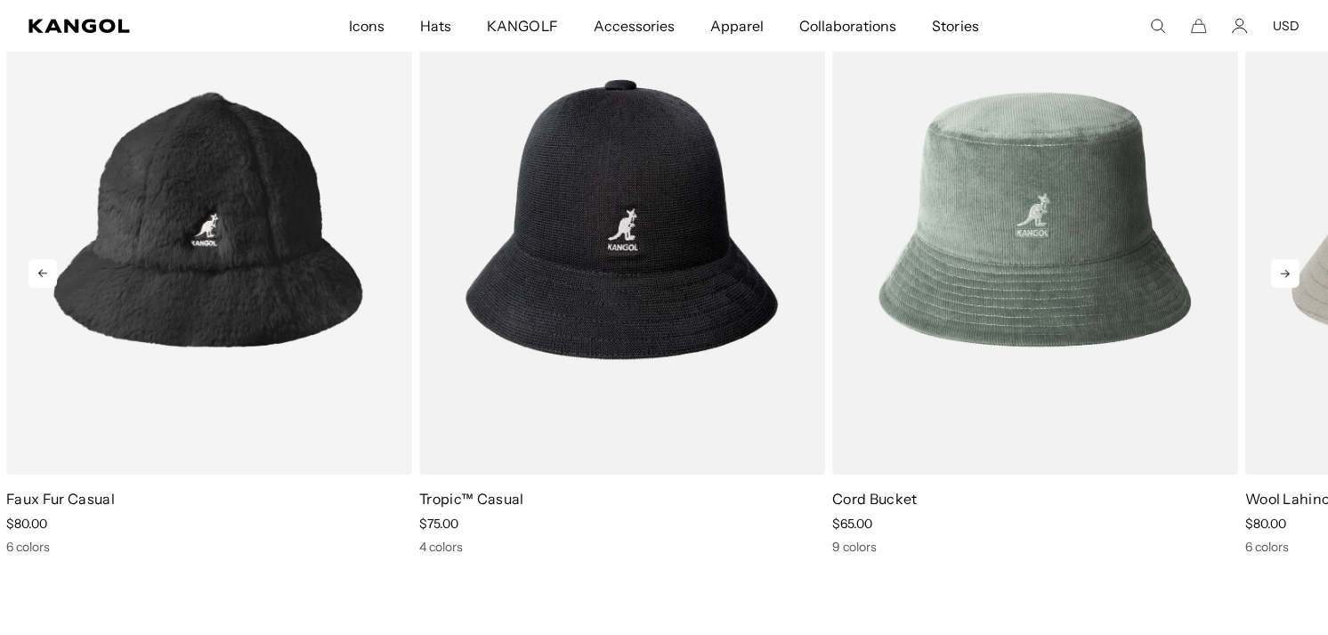
click at [1276, 263] on icon at bounding box center [1286, 273] width 28 height 28
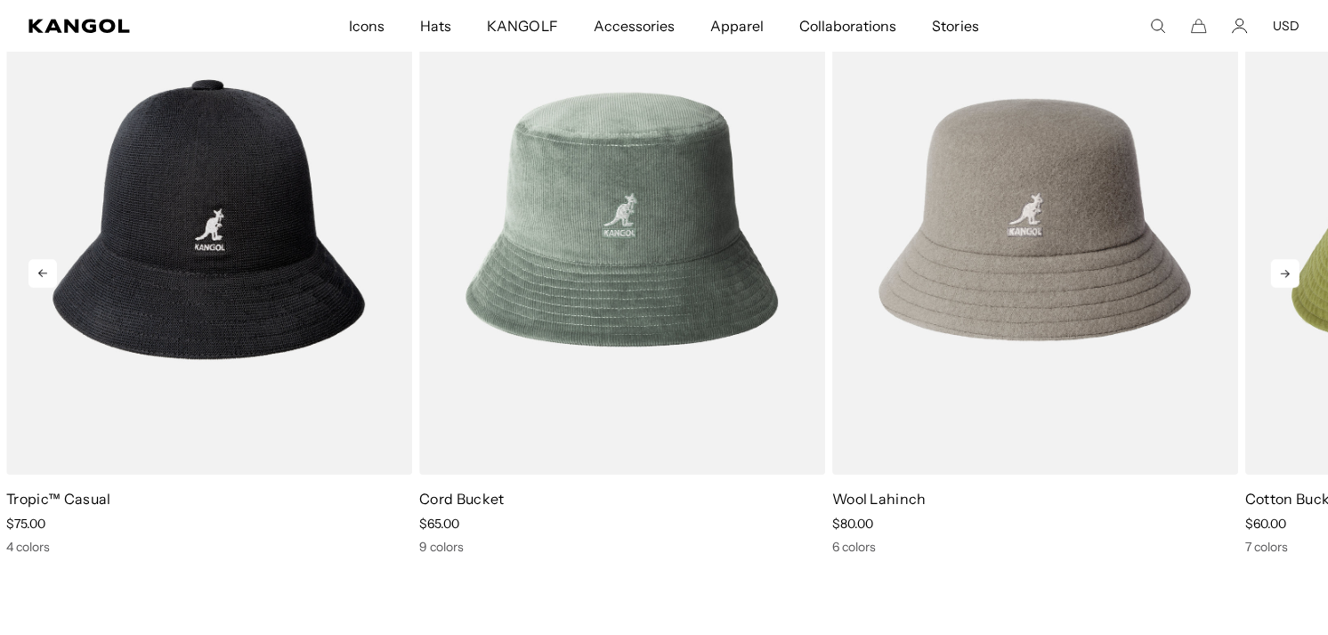
click at [1276, 263] on icon at bounding box center [1286, 273] width 28 height 28
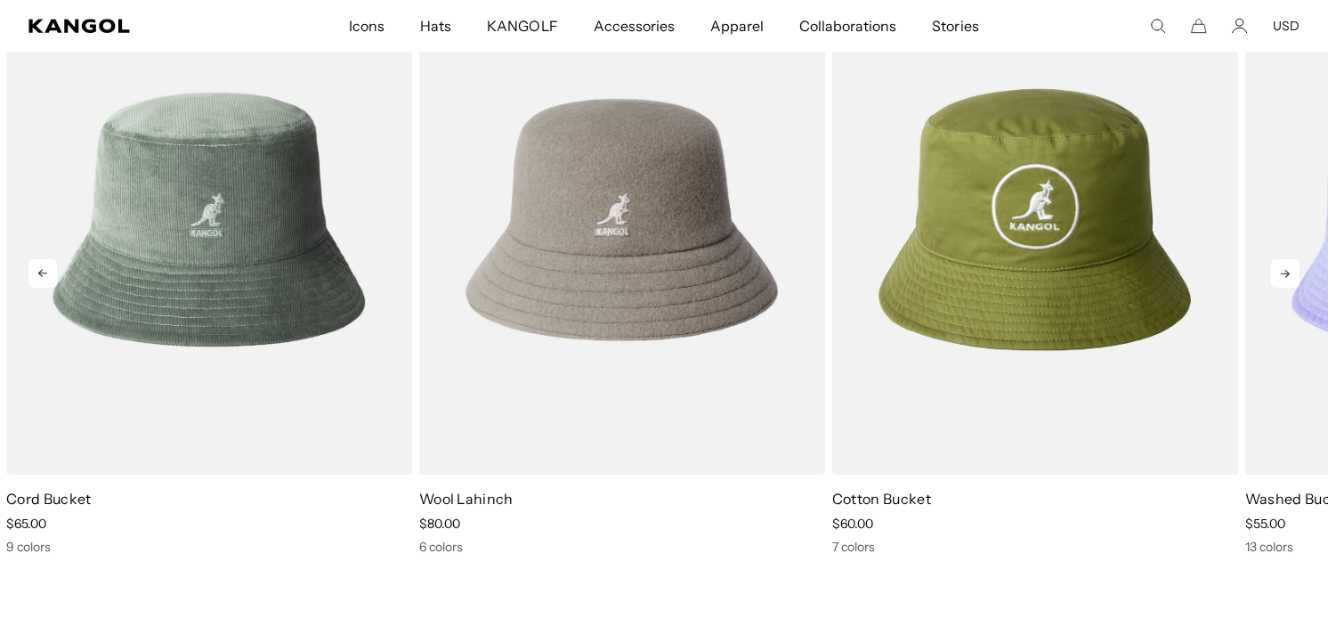
click at [1276, 263] on icon at bounding box center [1286, 273] width 28 height 28
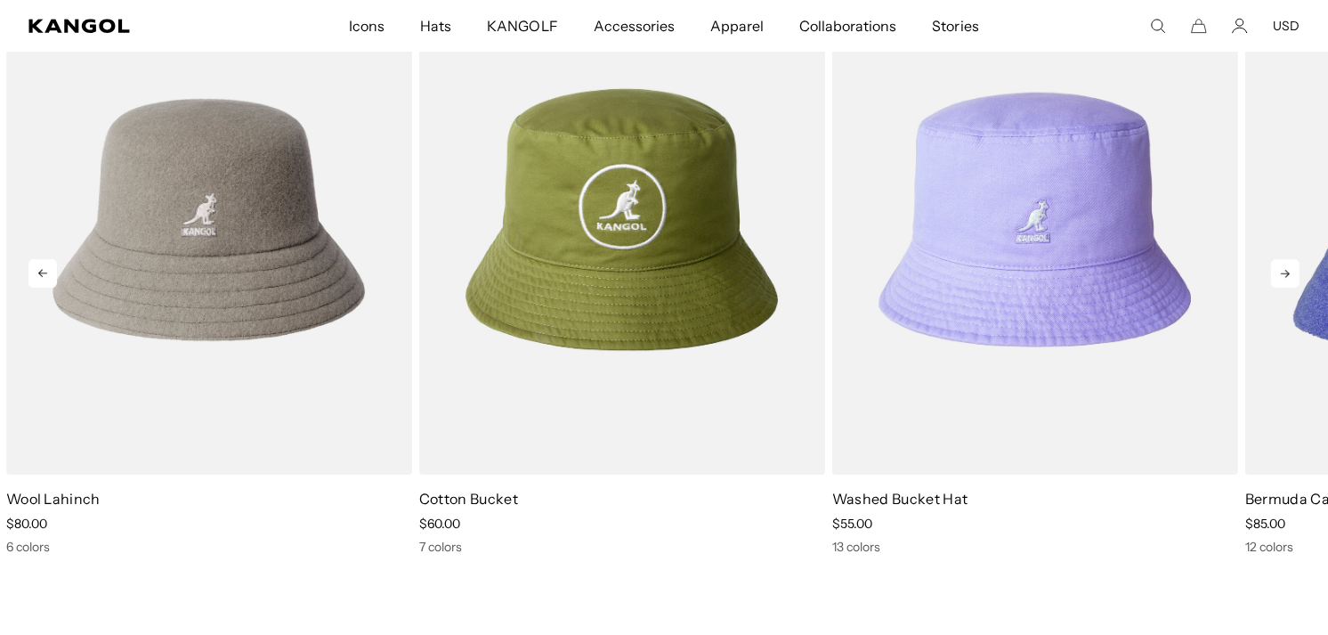
click at [1276, 263] on icon at bounding box center [1286, 273] width 28 height 28
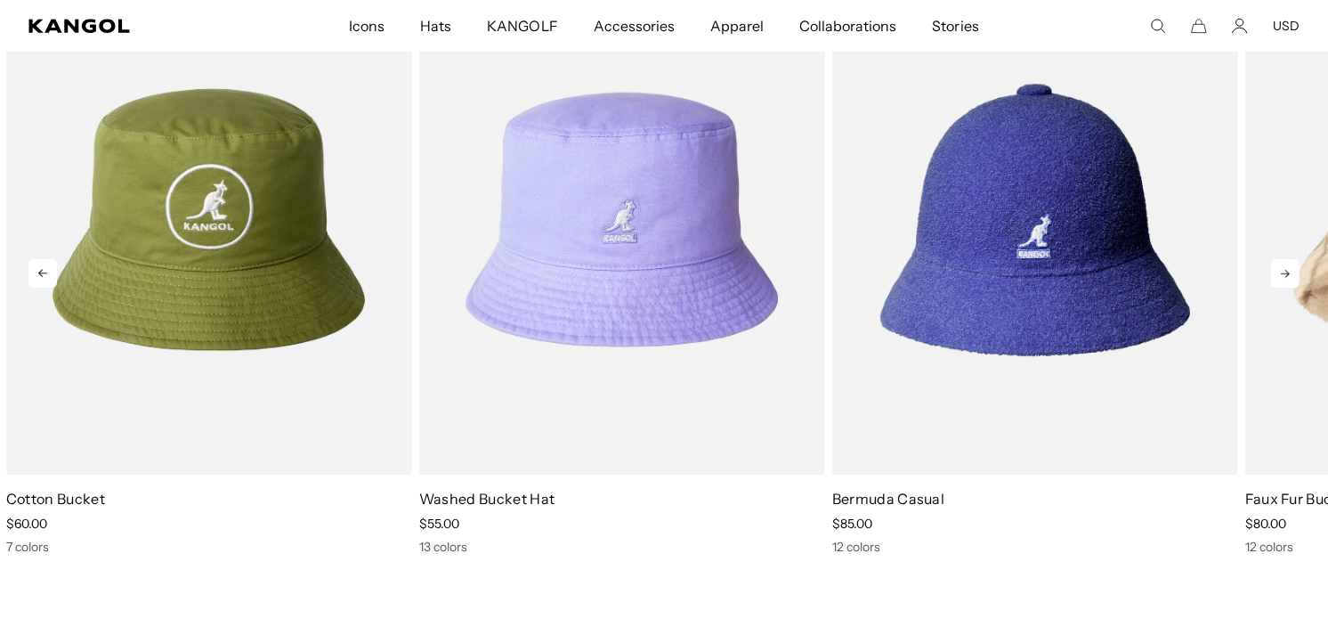
click at [1276, 263] on icon at bounding box center [1286, 273] width 28 height 28
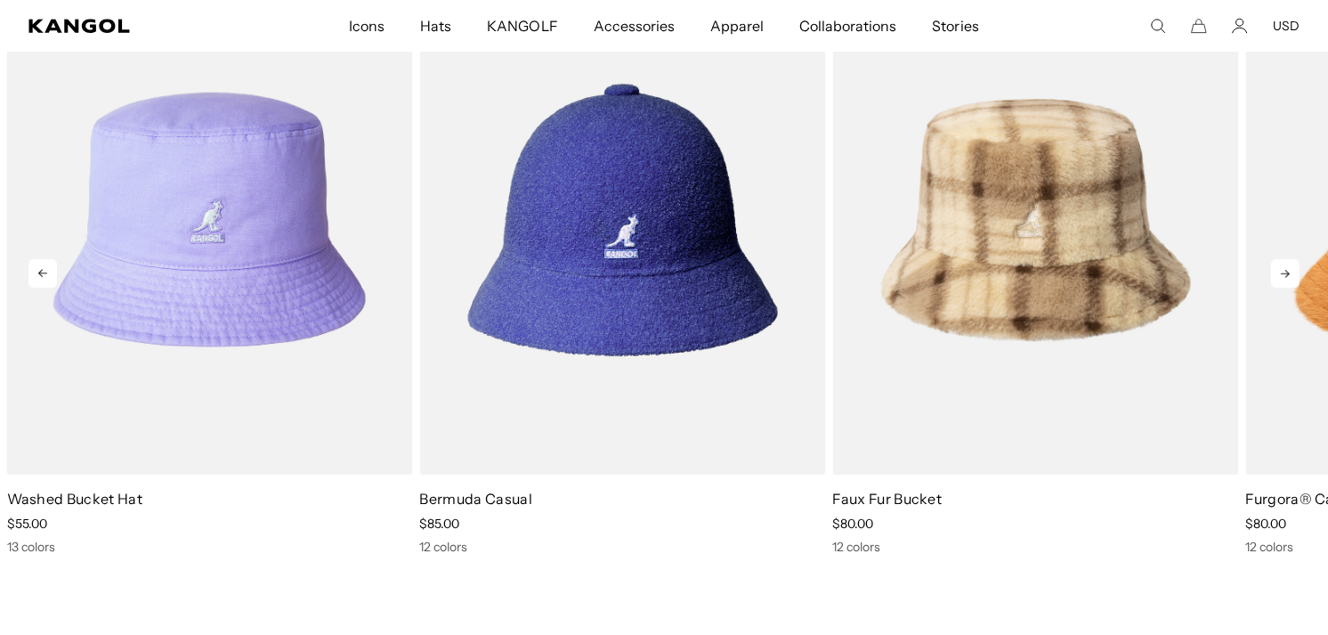
scroll to position [0, 0]
click at [1276, 263] on icon at bounding box center [1286, 273] width 28 height 28
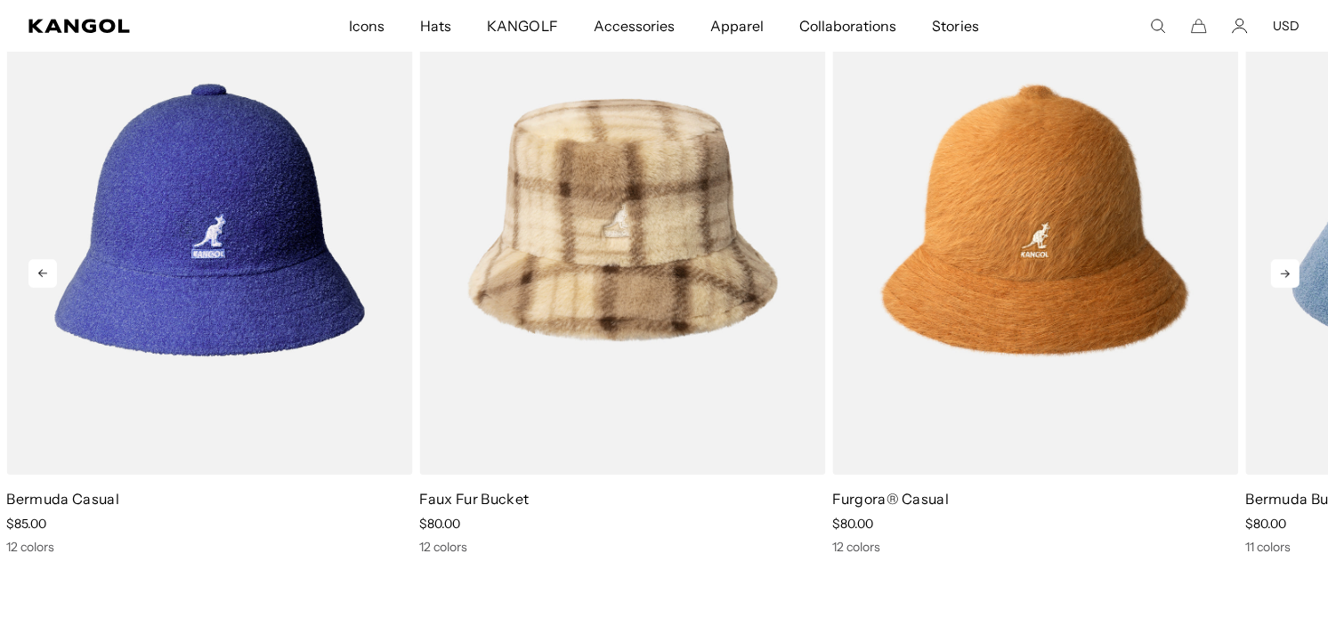
click at [1276, 263] on icon at bounding box center [1286, 273] width 28 height 28
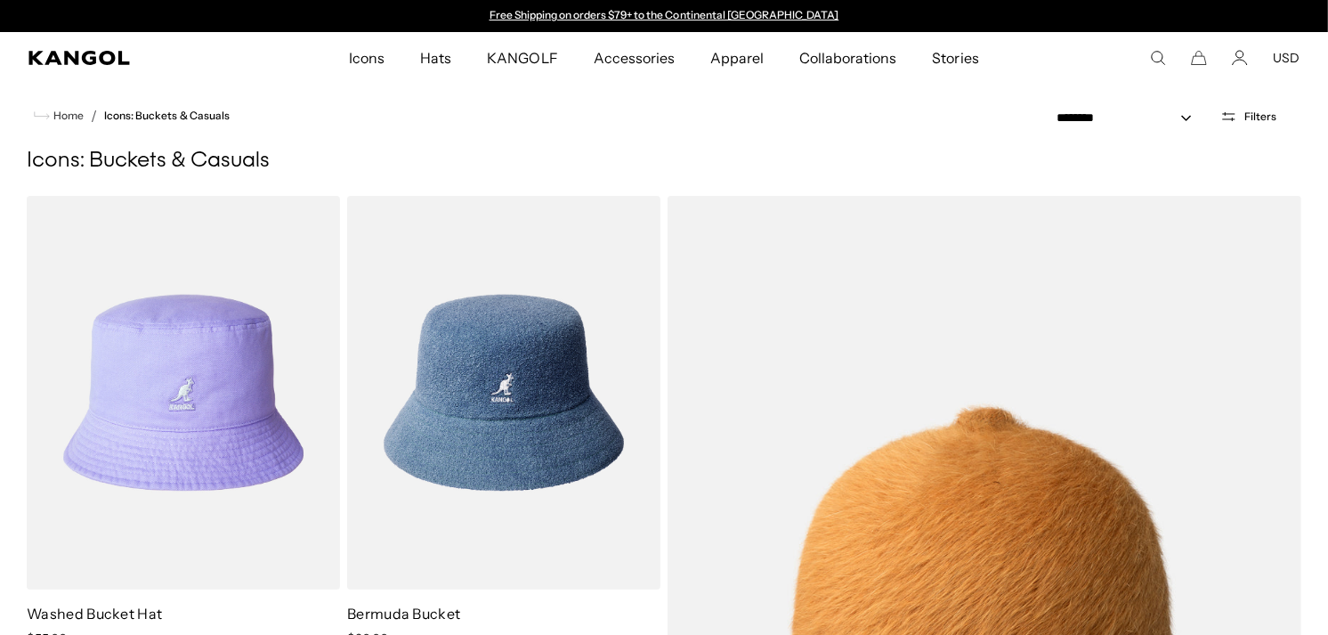
click at [1232, 117] on icon "Open filters" at bounding box center [1229, 117] width 17 height 16
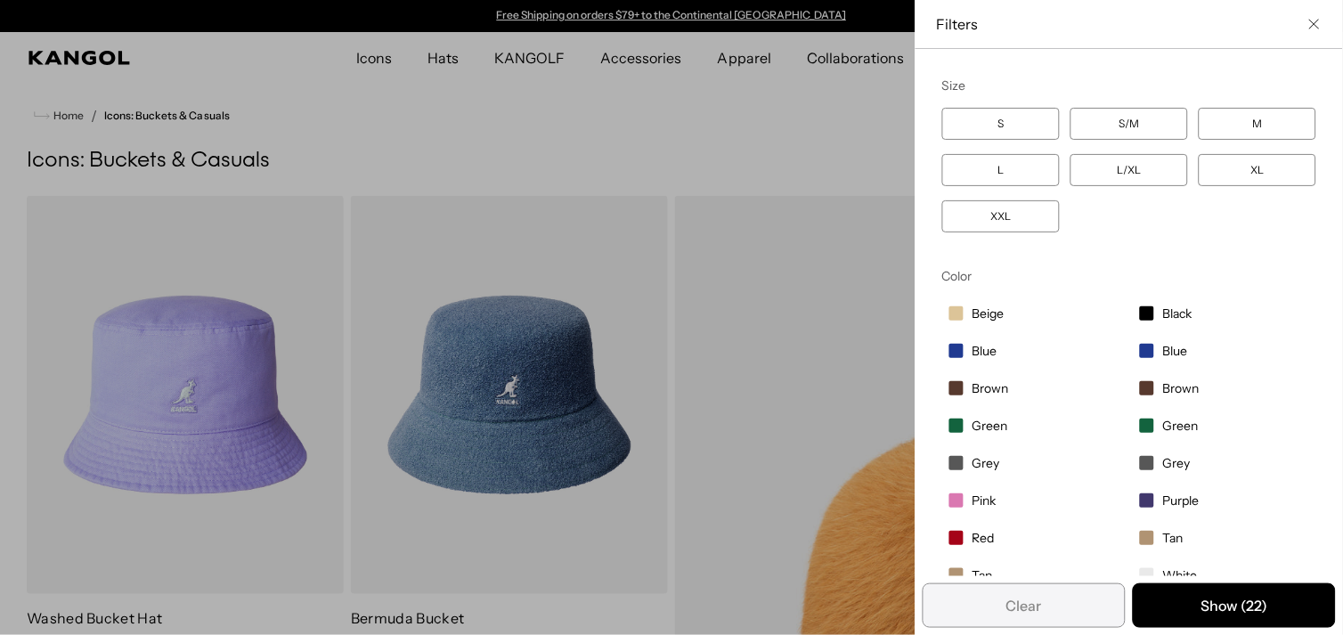
click at [1125, 172] on label "L/XL" at bounding box center [1129, 170] width 118 height 32
click at [942, 421] on label "Green" at bounding box center [1033, 425] width 183 height 30
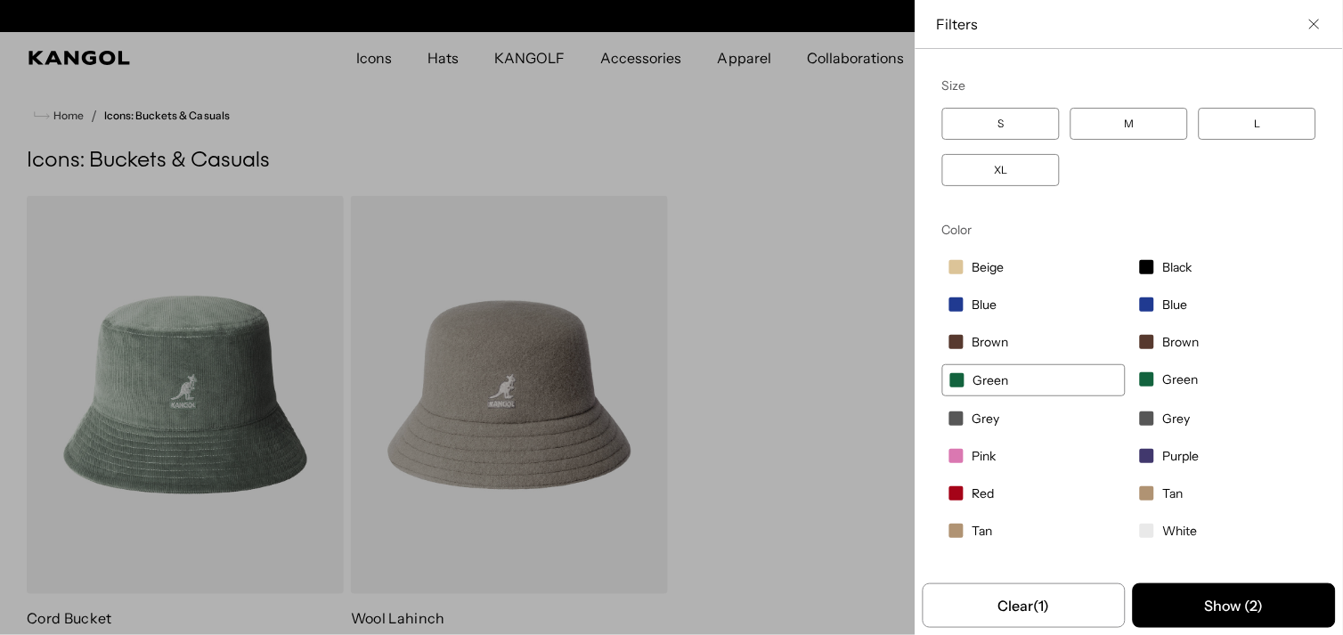
scroll to position [0, 367]
click at [1140, 378] on span "Filter options" at bounding box center [1147, 379] width 14 height 14
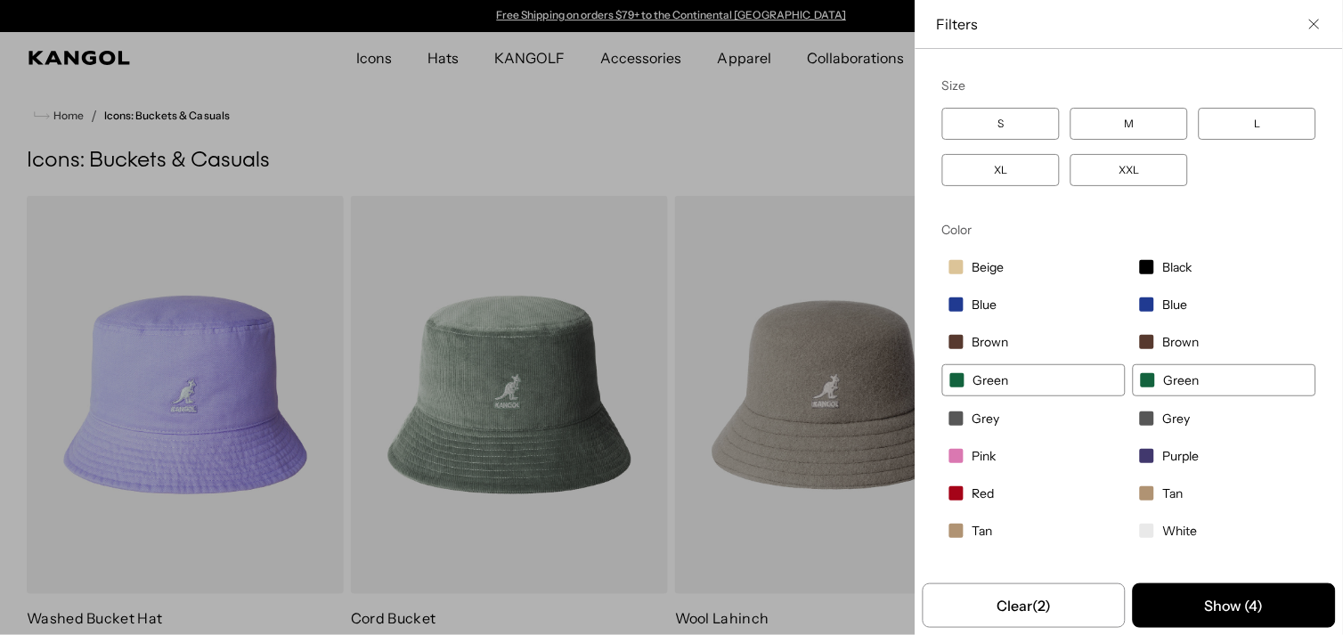
click at [973, 381] on span "Green" at bounding box center [991, 380] width 36 height 16
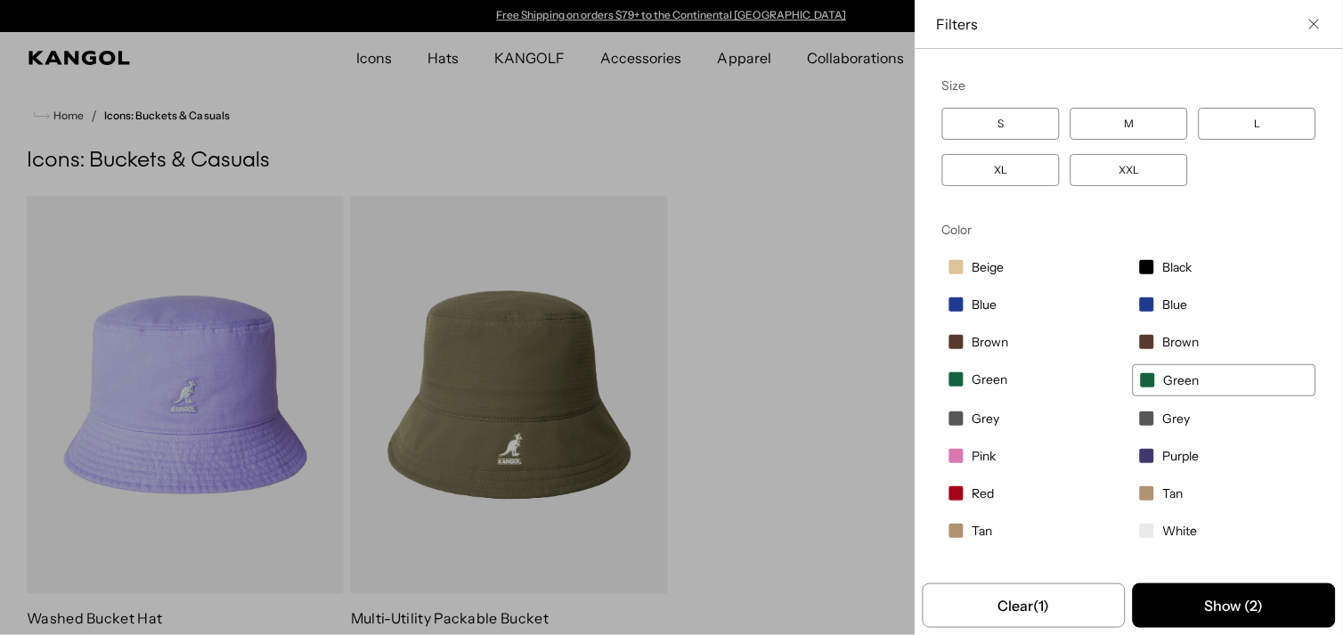
click at [1009, 184] on label "XL" at bounding box center [1001, 170] width 118 height 32
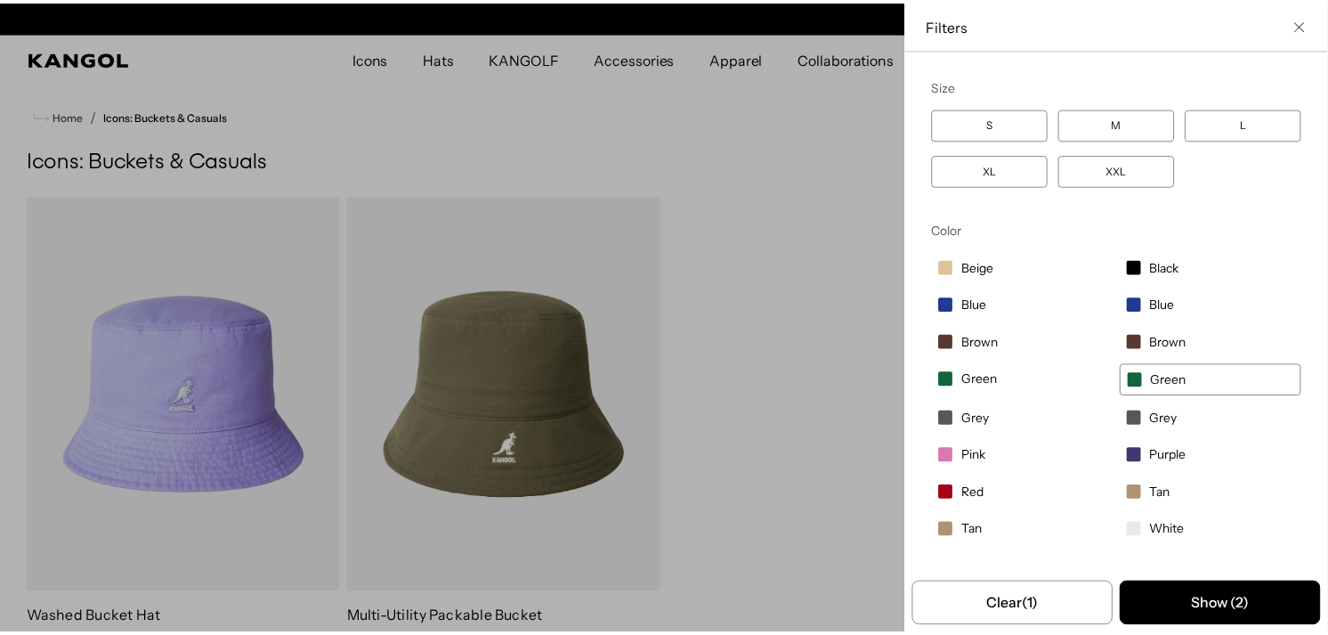
scroll to position [0, 367]
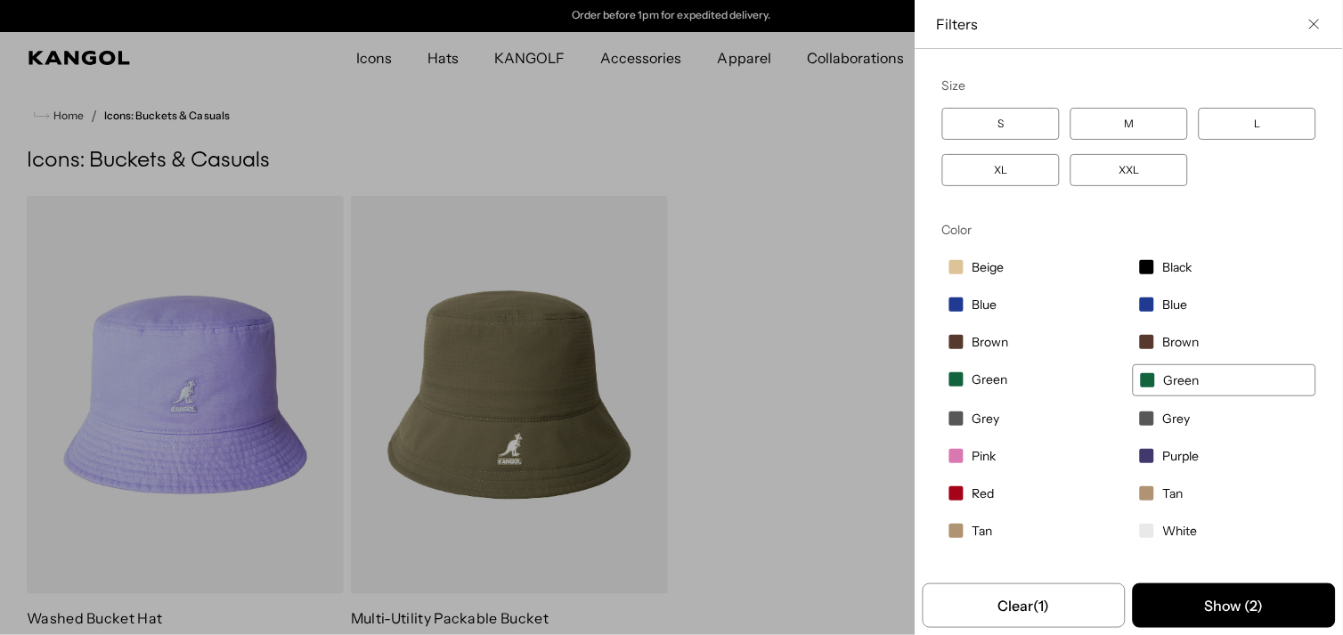
click at [1309, 25] on icon "Close filter list" at bounding box center [1314, 24] width 11 height 11
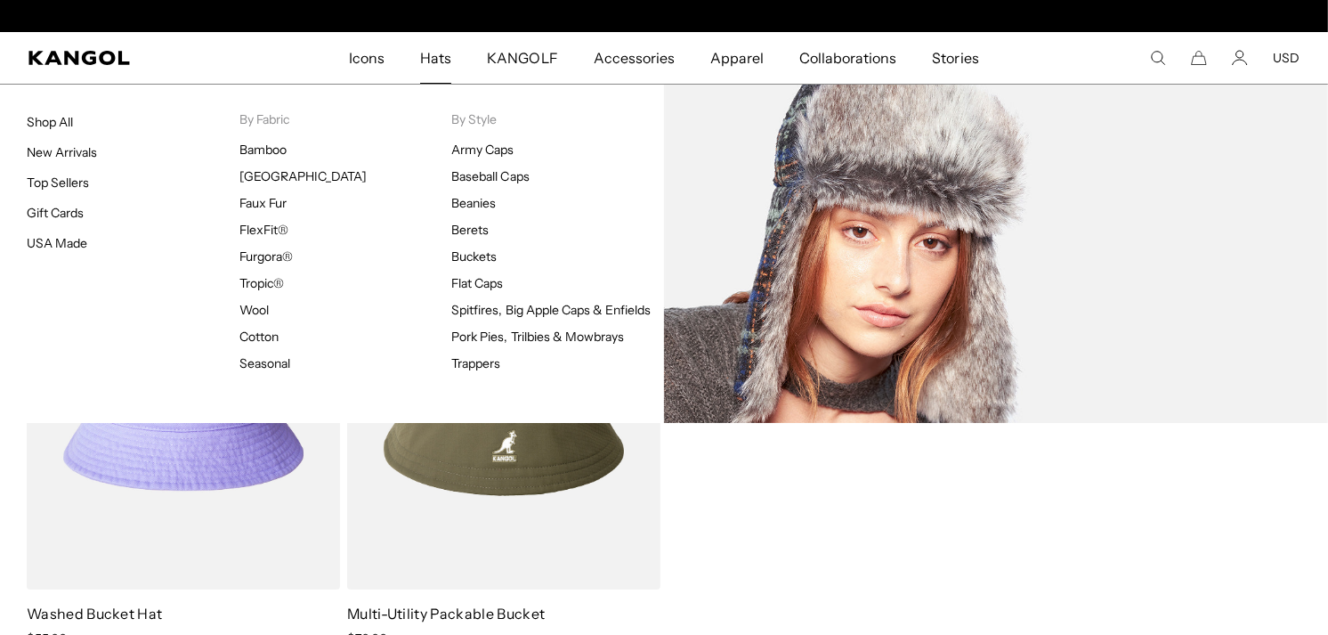
scroll to position [0, 0]
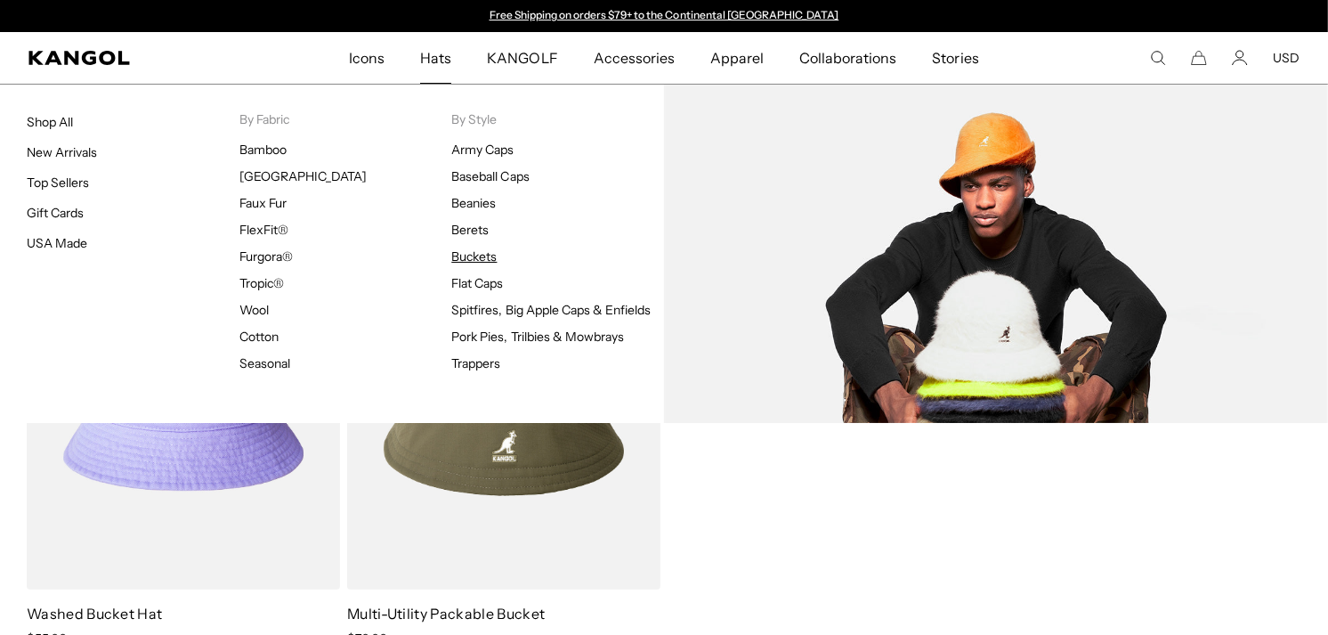
click at [464, 256] on link "Buckets" at bounding box center [473, 256] width 45 height 16
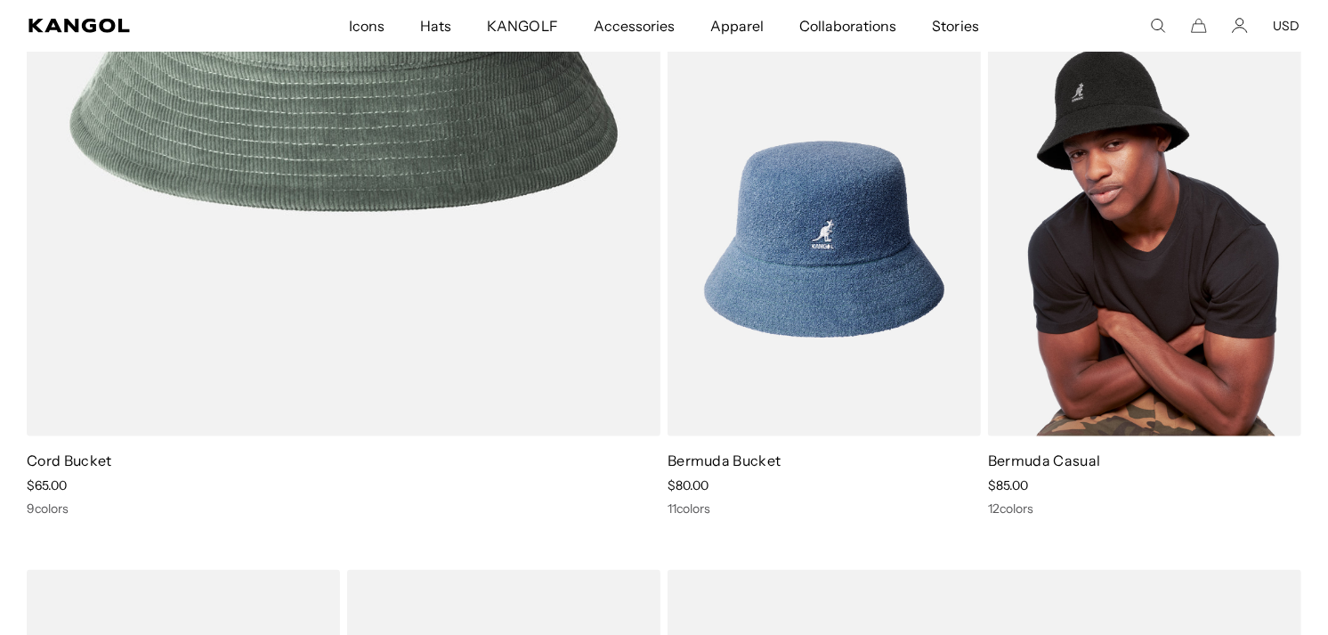
click at [1077, 227] on img at bounding box center [1144, 240] width 313 height 394
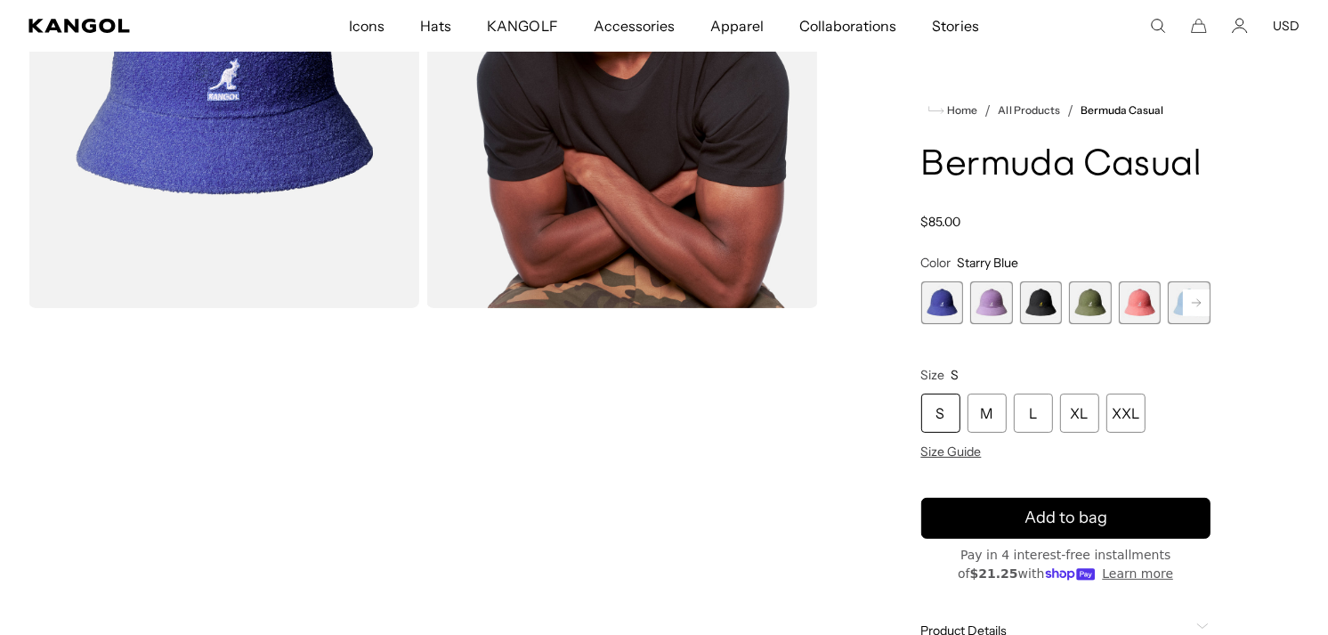
scroll to position [0, 367]
click at [1197, 294] on rect at bounding box center [1196, 302] width 27 height 27
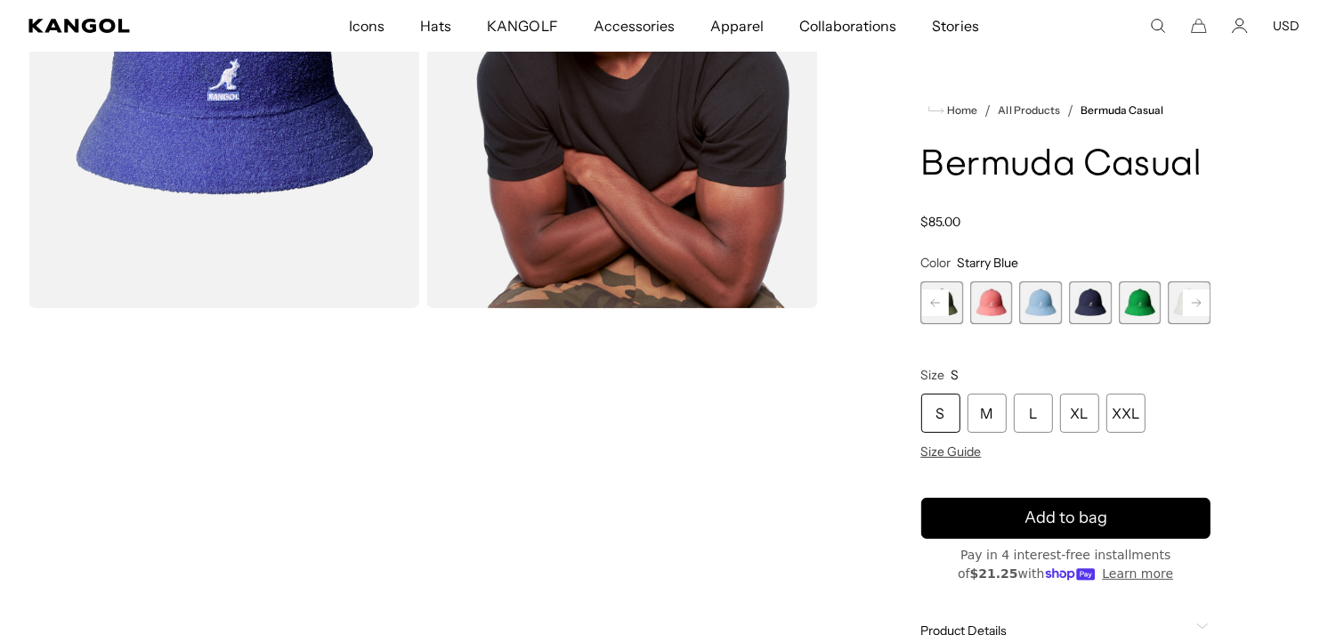
click at [1142, 300] on span "8 of 12" at bounding box center [1140, 302] width 43 height 43
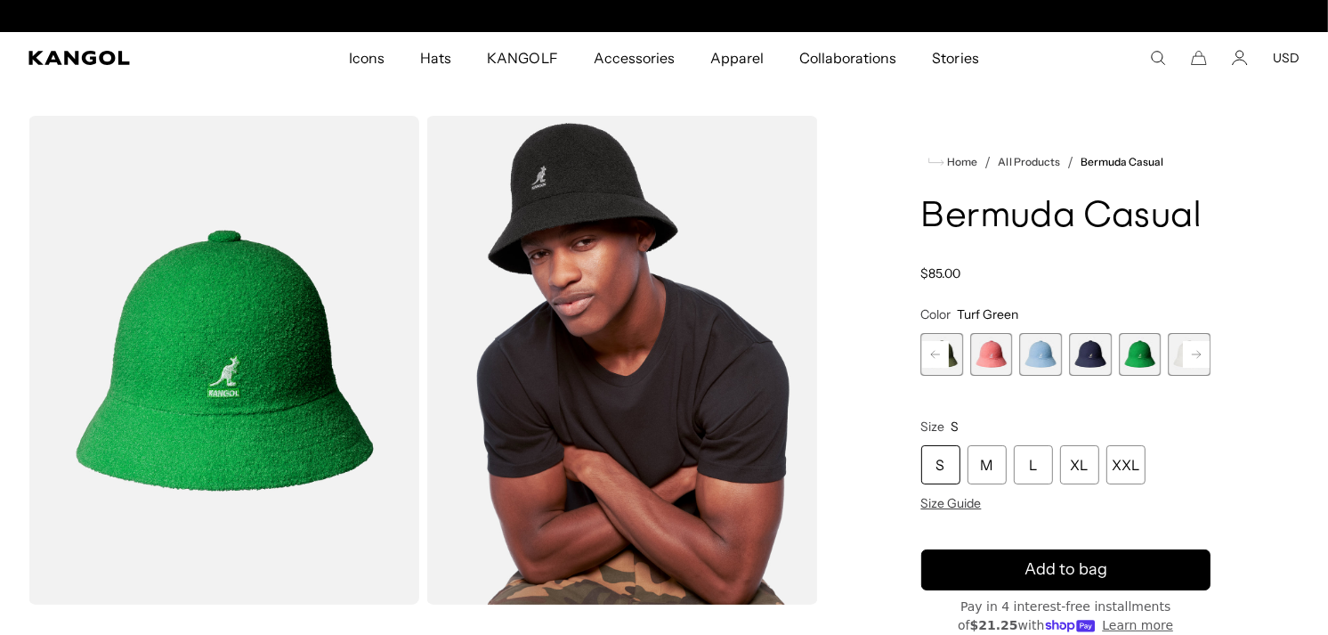
scroll to position [0, 367]
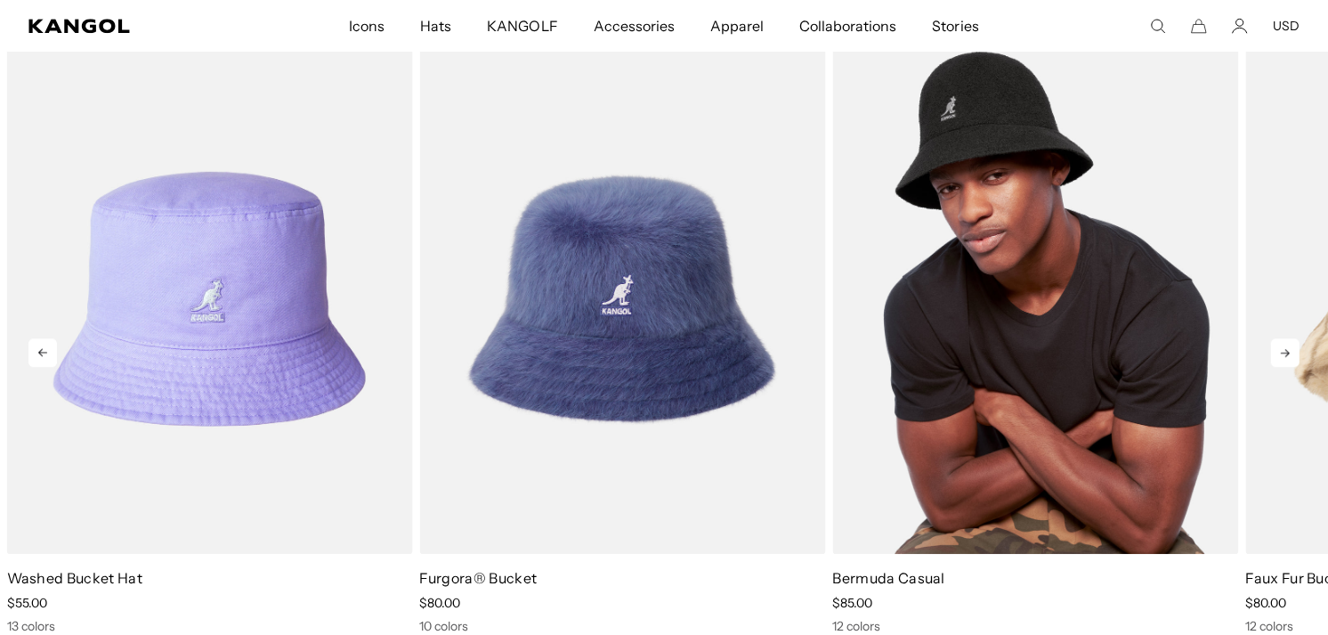
click at [1002, 422] on img "3 of 10" at bounding box center [1036, 298] width 406 height 509
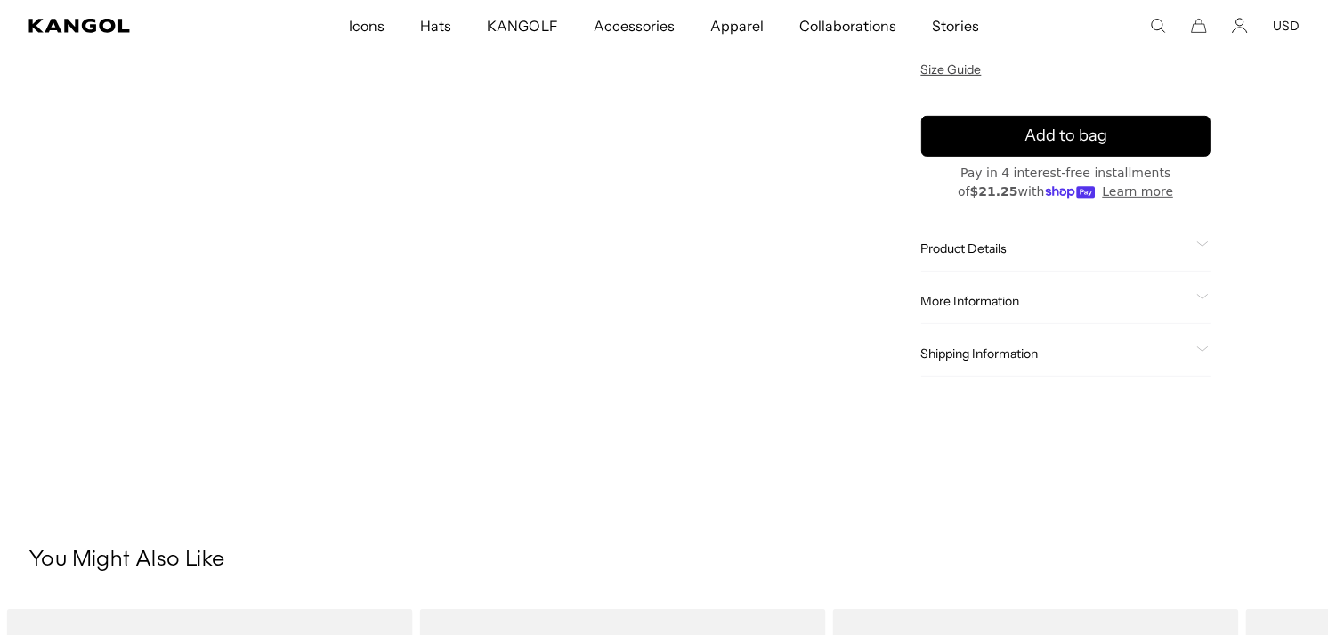
scroll to position [692, 0]
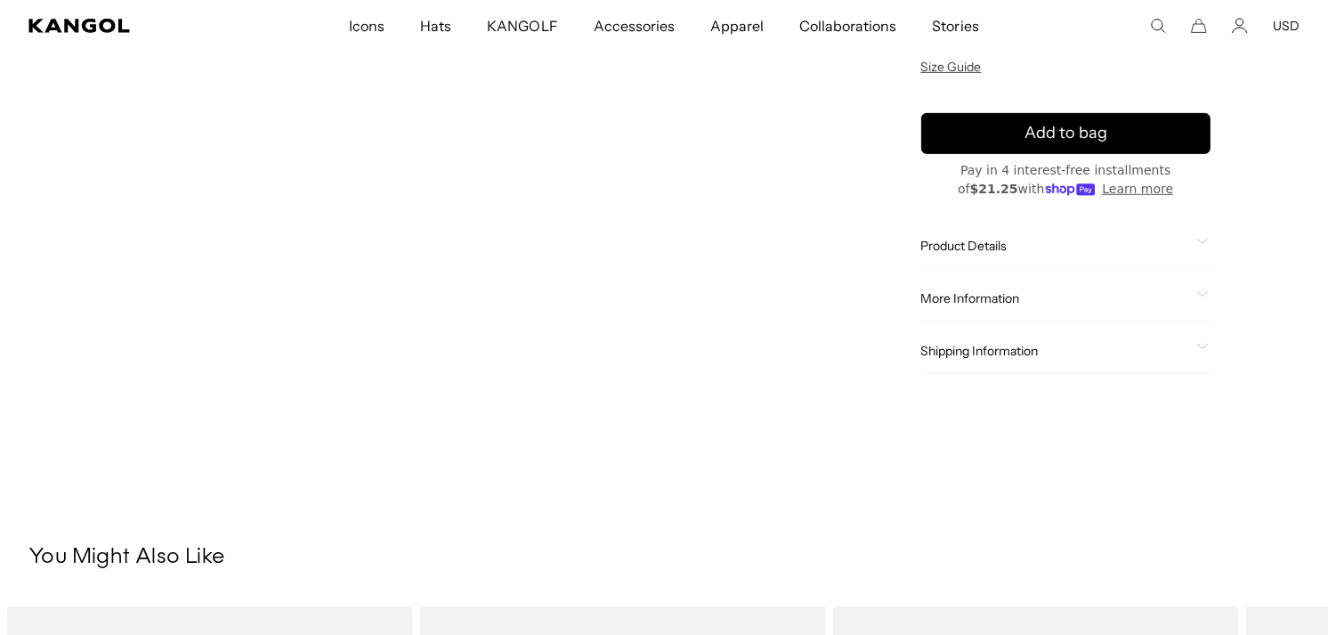
click at [984, 239] on span "Product Details" at bounding box center [1056, 245] width 269 height 16
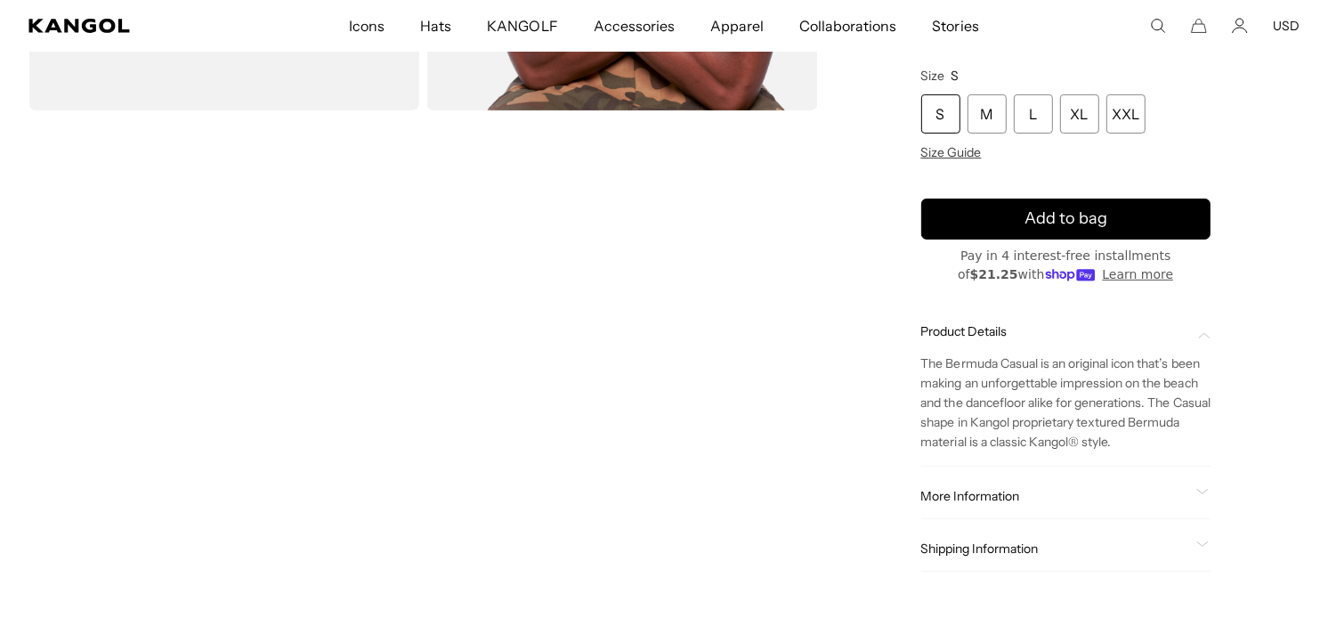
scroll to position [0, 0]
click at [973, 491] on span "More Information" at bounding box center [1056, 495] width 269 height 16
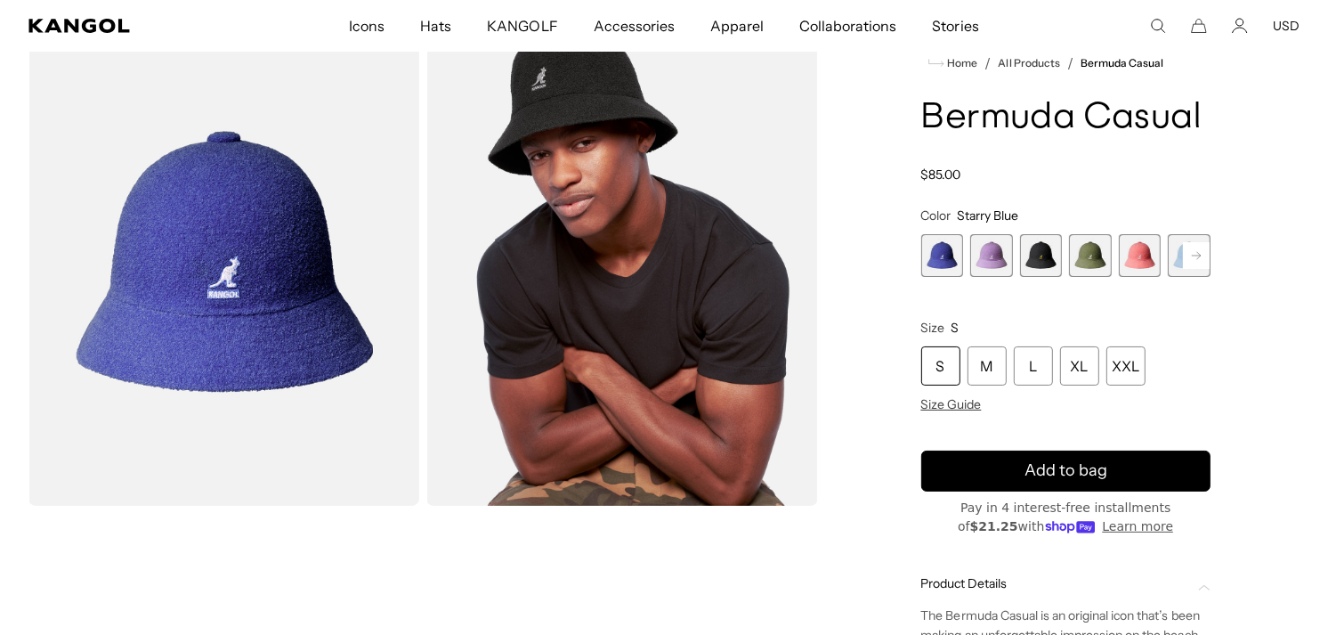
scroll to position [0, 367]
click at [1198, 252] on rect at bounding box center [1196, 255] width 27 height 27
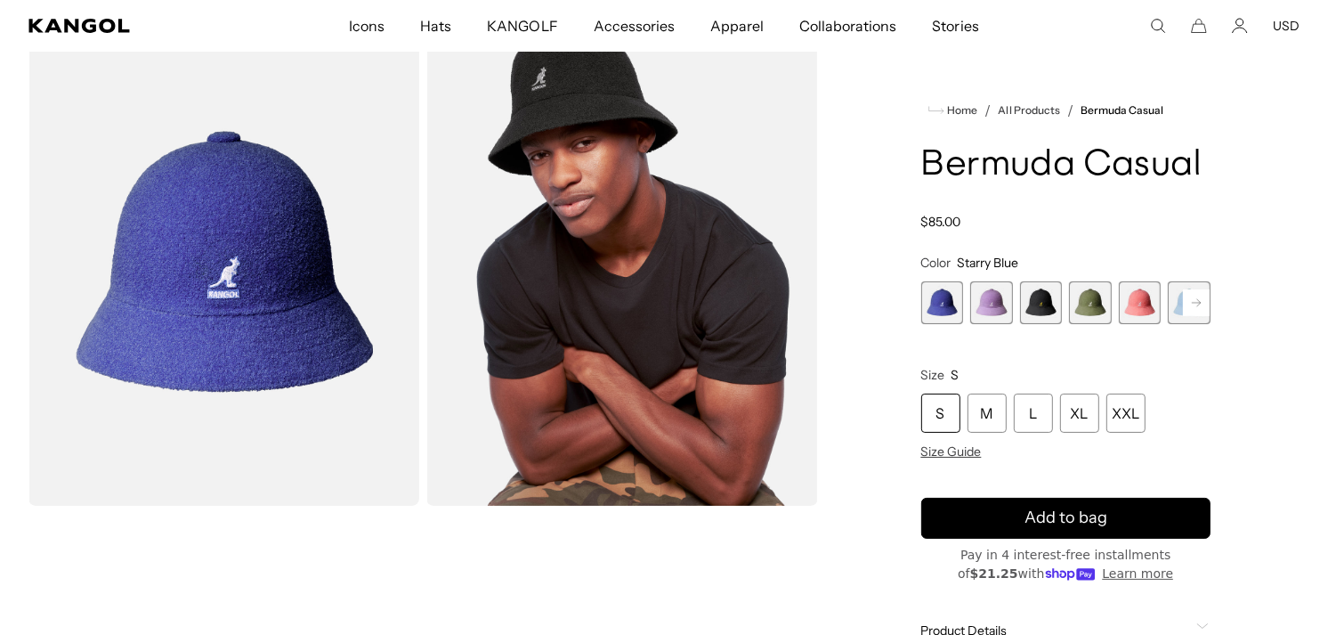
click at [1202, 304] on rect at bounding box center [1196, 302] width 27 height 27
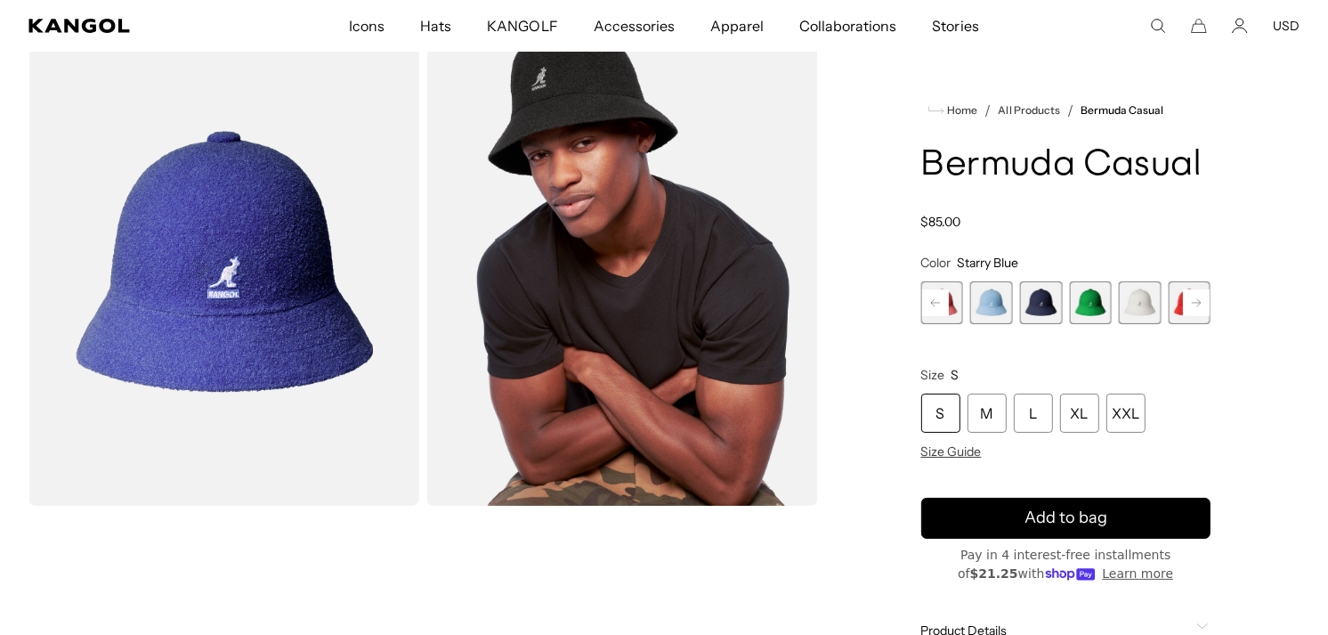
click at [1202, 304] on rect at bounding box center [1196, 302] width 27 height 27
click at [1202, 304] on div "Previous Next Starry Blue Variant sold out or unavailable Digital Lavender Vari…" at bounding box center [1067, 302] width 290 height 43
click at [1202, 304] on span "12 of 12" at bounding box center [1190, 302] width 43 height 43
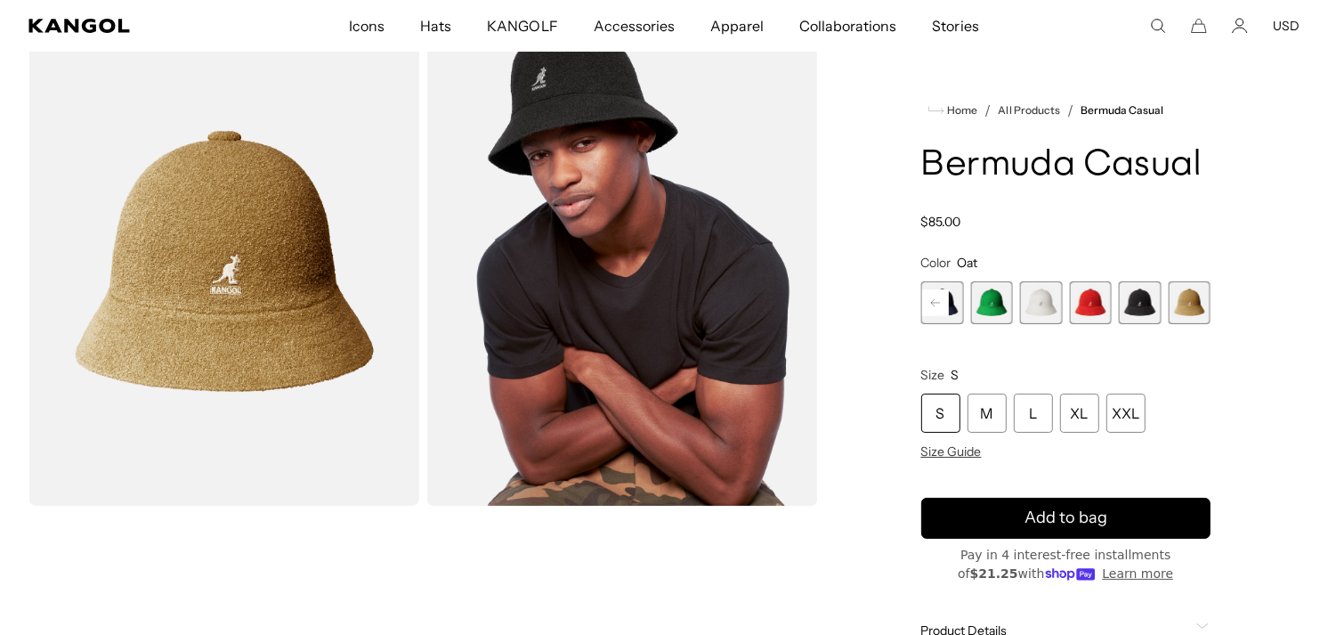
scroll to position [0, 367]
click at [1003, 304] on span "8 of 12" at bounding box center [992, 302] width 43 height 43
